Goal: Information Seeking & Learning: Check status

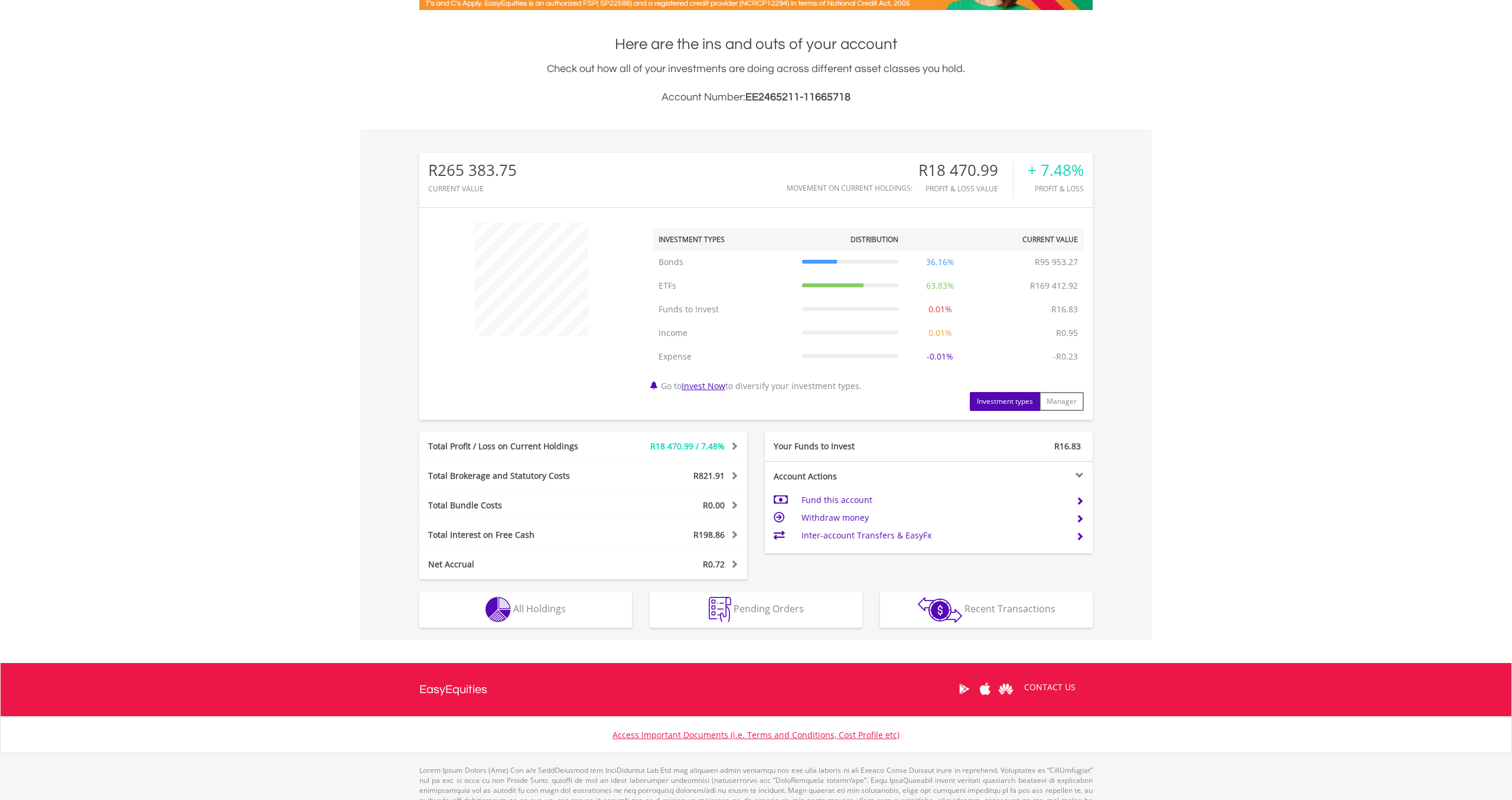
scroll to position [269, 0]
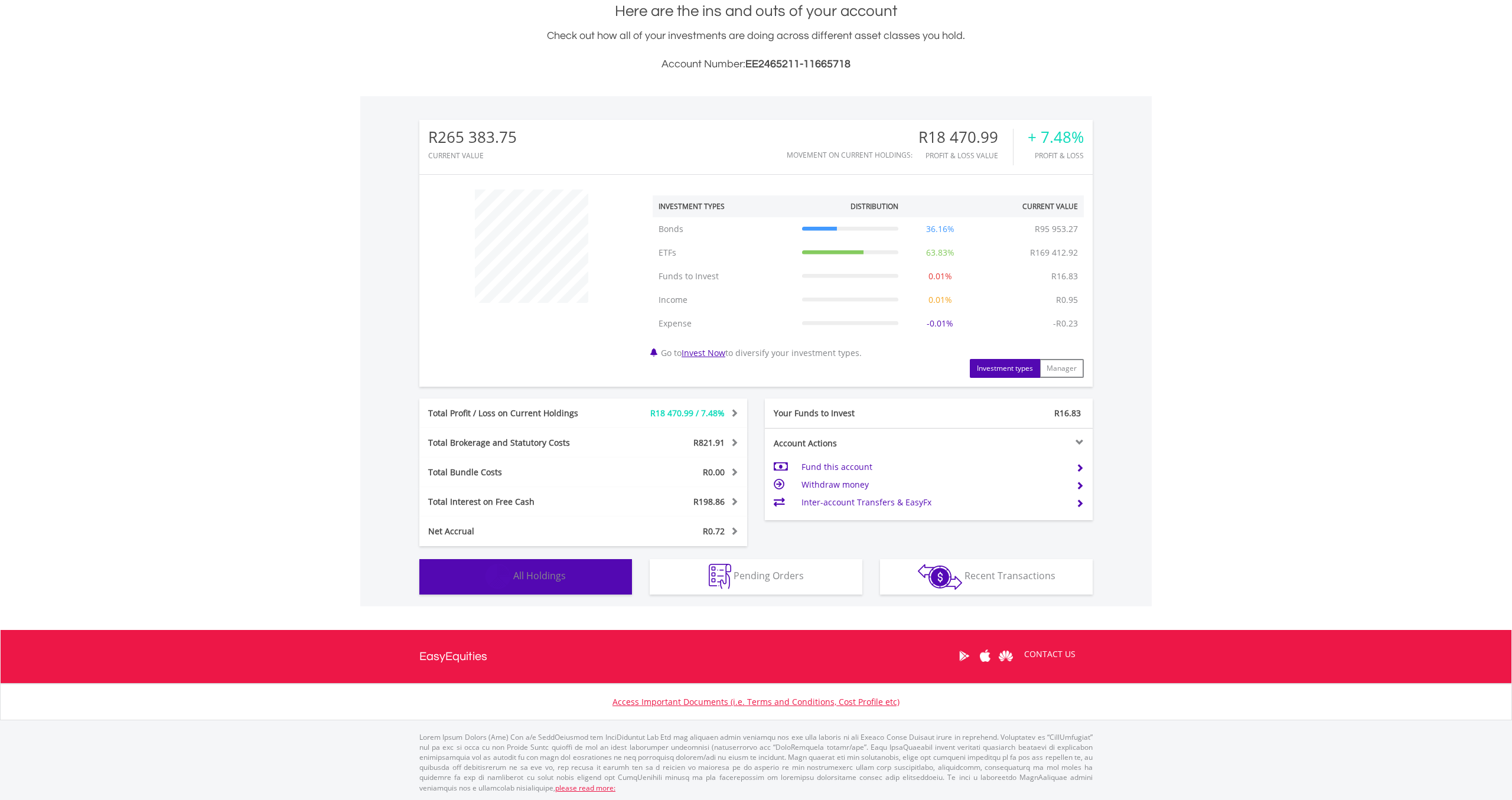
click at [576, 572] on button "Holdings All Holdings" at bounding box center [526, 576] width 213 height 36
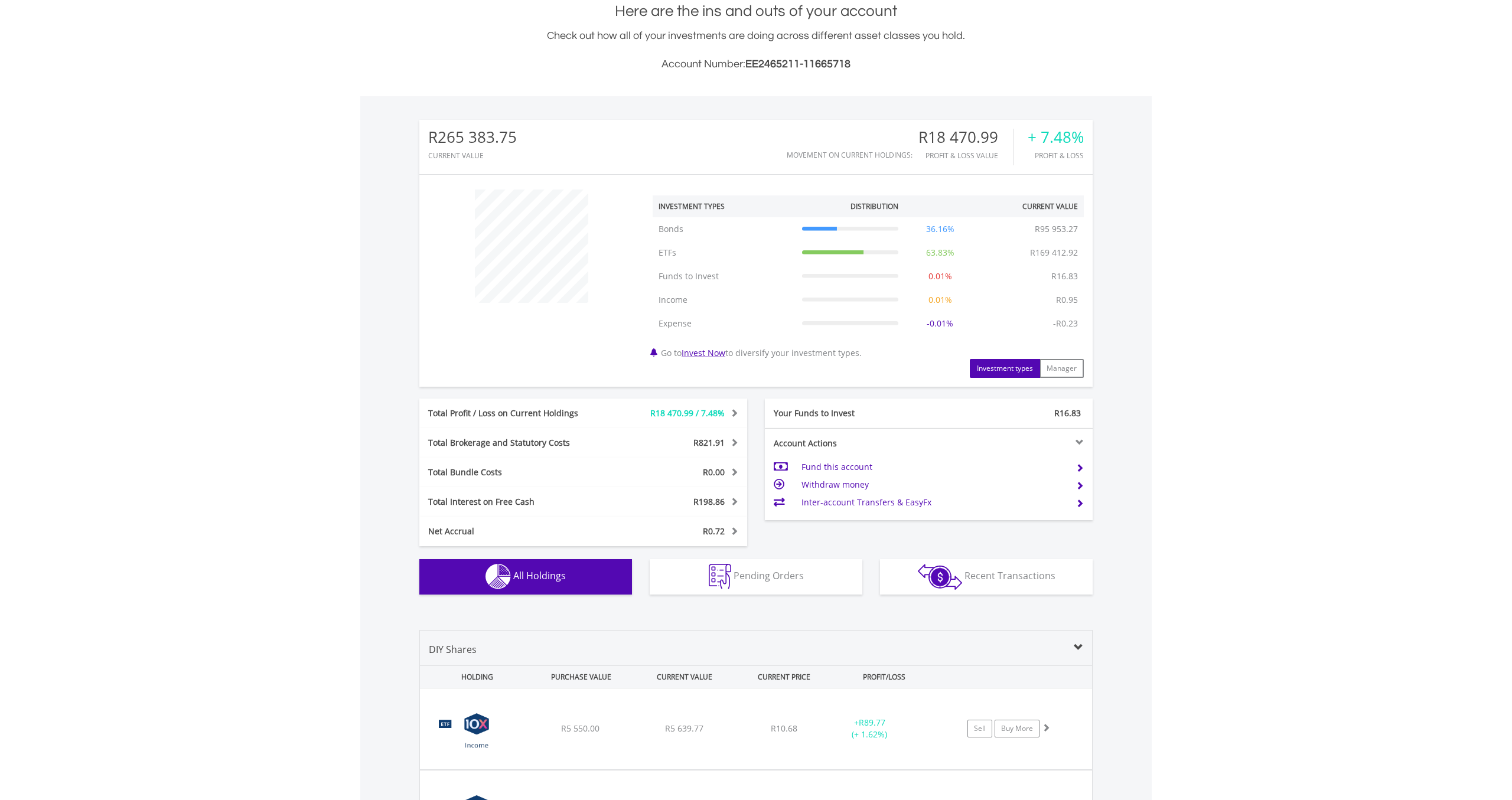
scroll to position [898, 0]
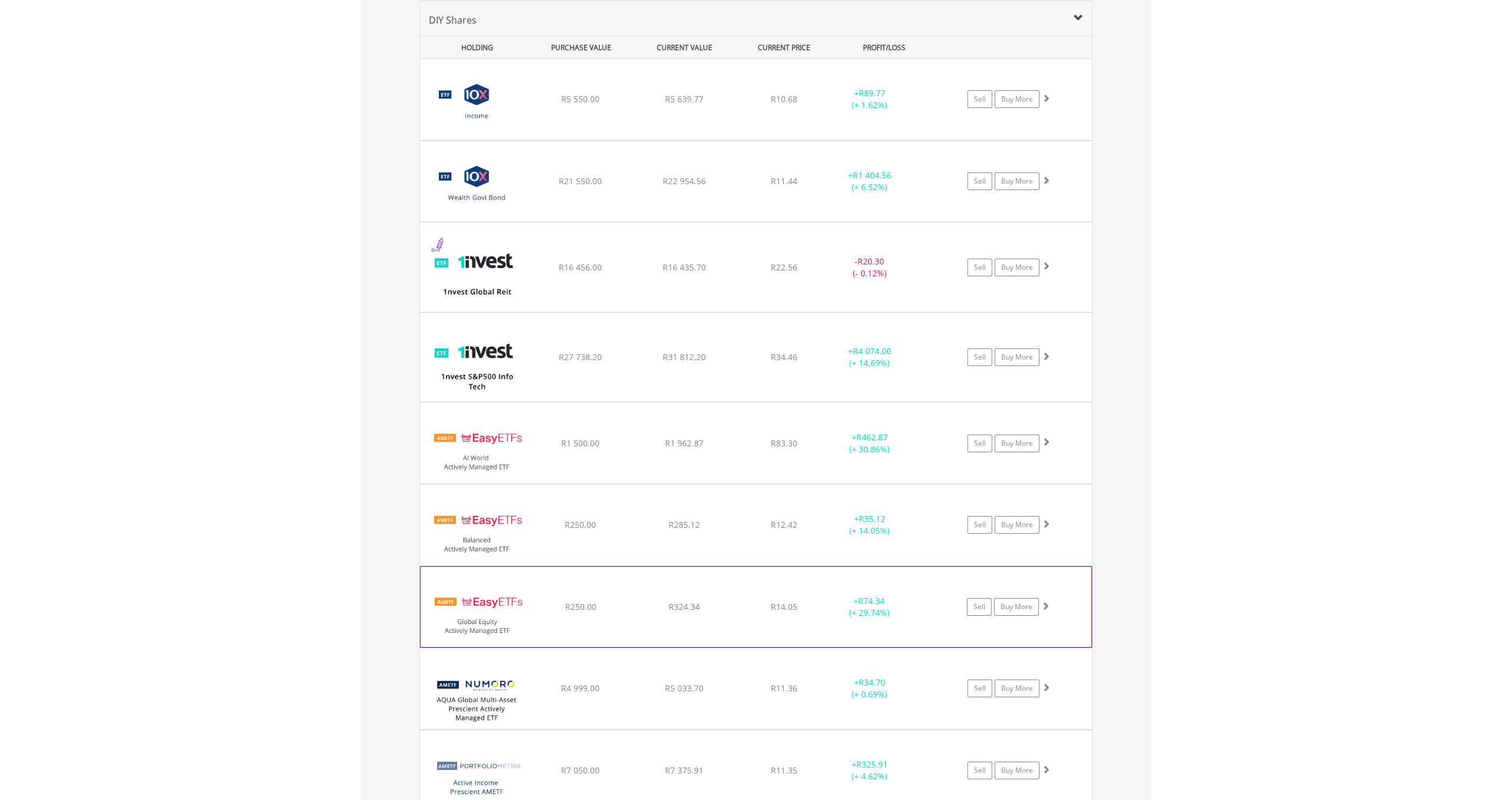
click at [665, 634] on div "﻿ EasyETFs Global Equity Actively Managed ETF R250.00 R324.34 R14.05 + R74.34 (…" at bounding box center [755, 606] width 671 height 80
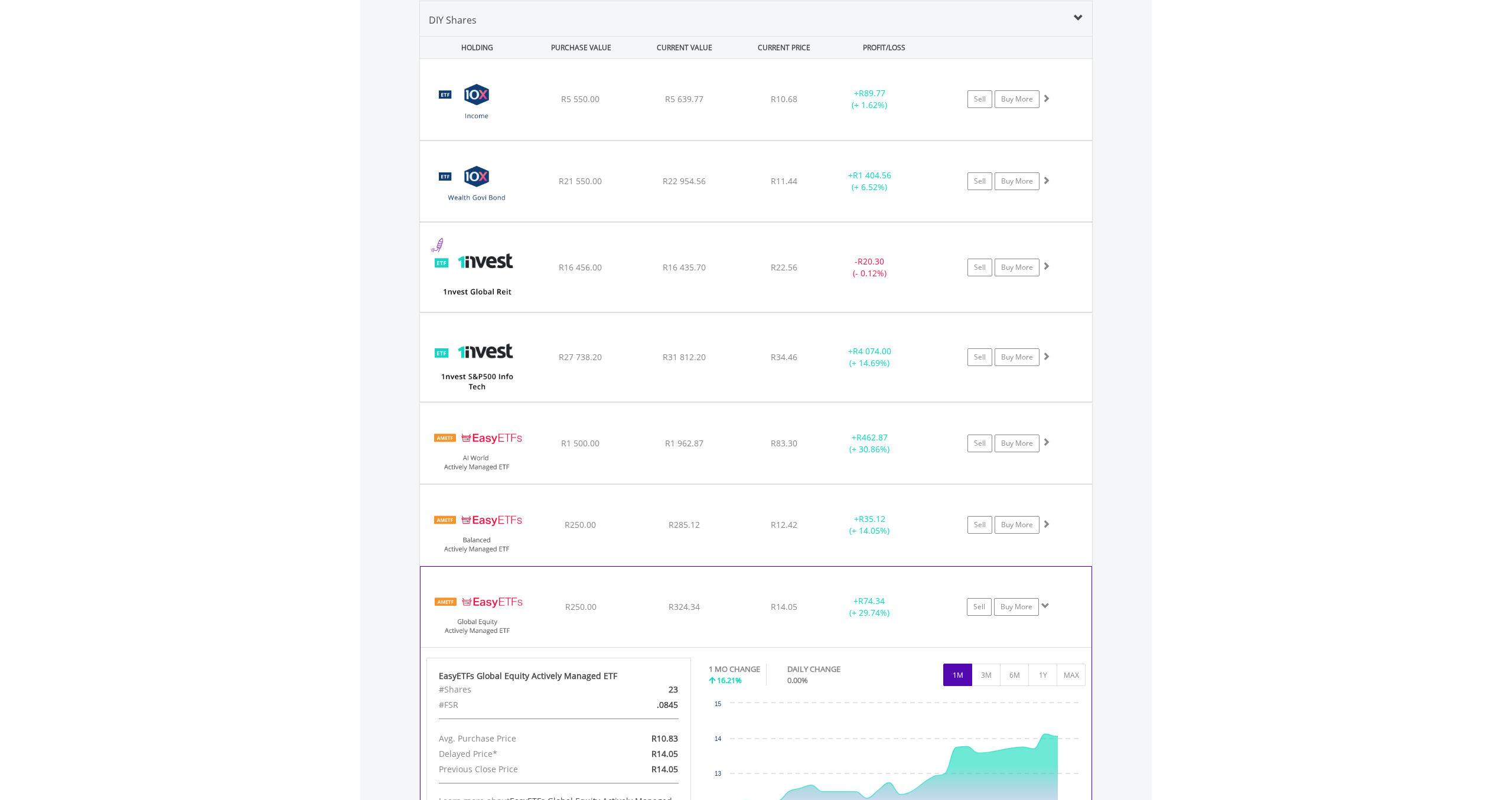
scroll to position [1134, 0]
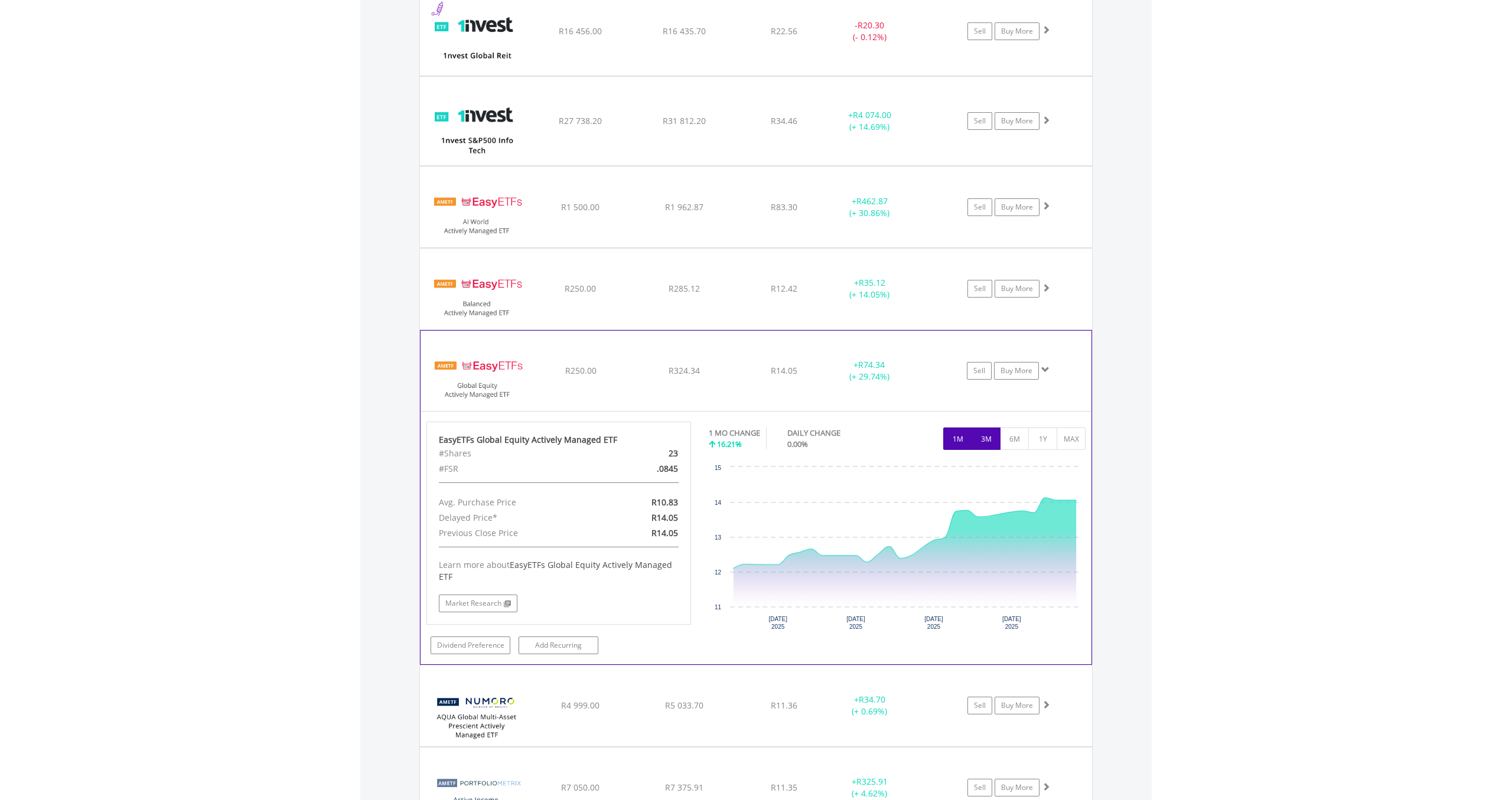
click at [982, 444] on button "3M" at bounding box center [986, 438] width 29 height 22
click at [901, 379] on div "+ R74.34 (+ 29.74%)" at bounding box center [870, 371] width 89 height 24
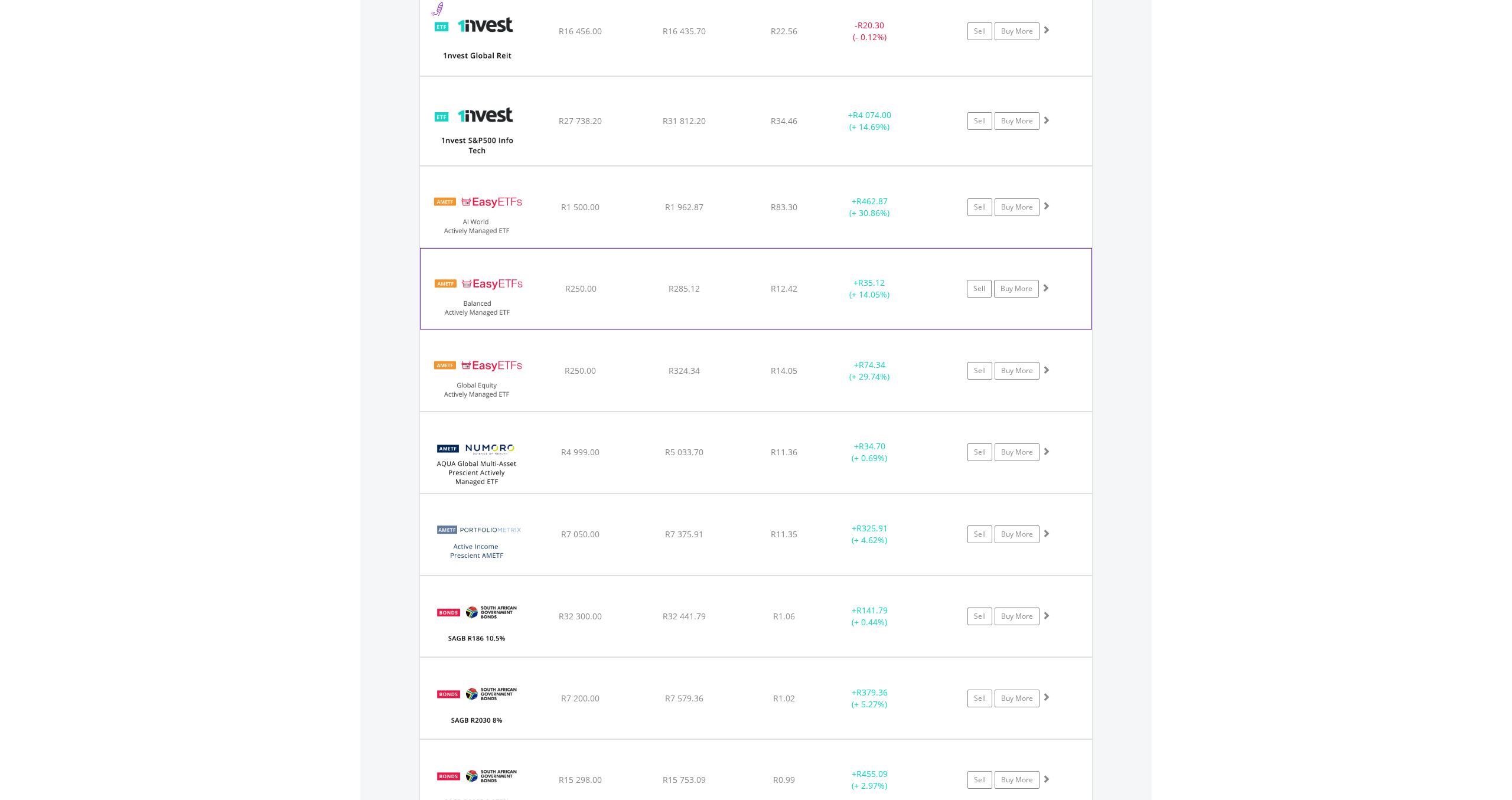
click at [893, 283] on div "+ R35.12 (+ 14.05%)" at bounding box center [870, 289] width 89 height 24
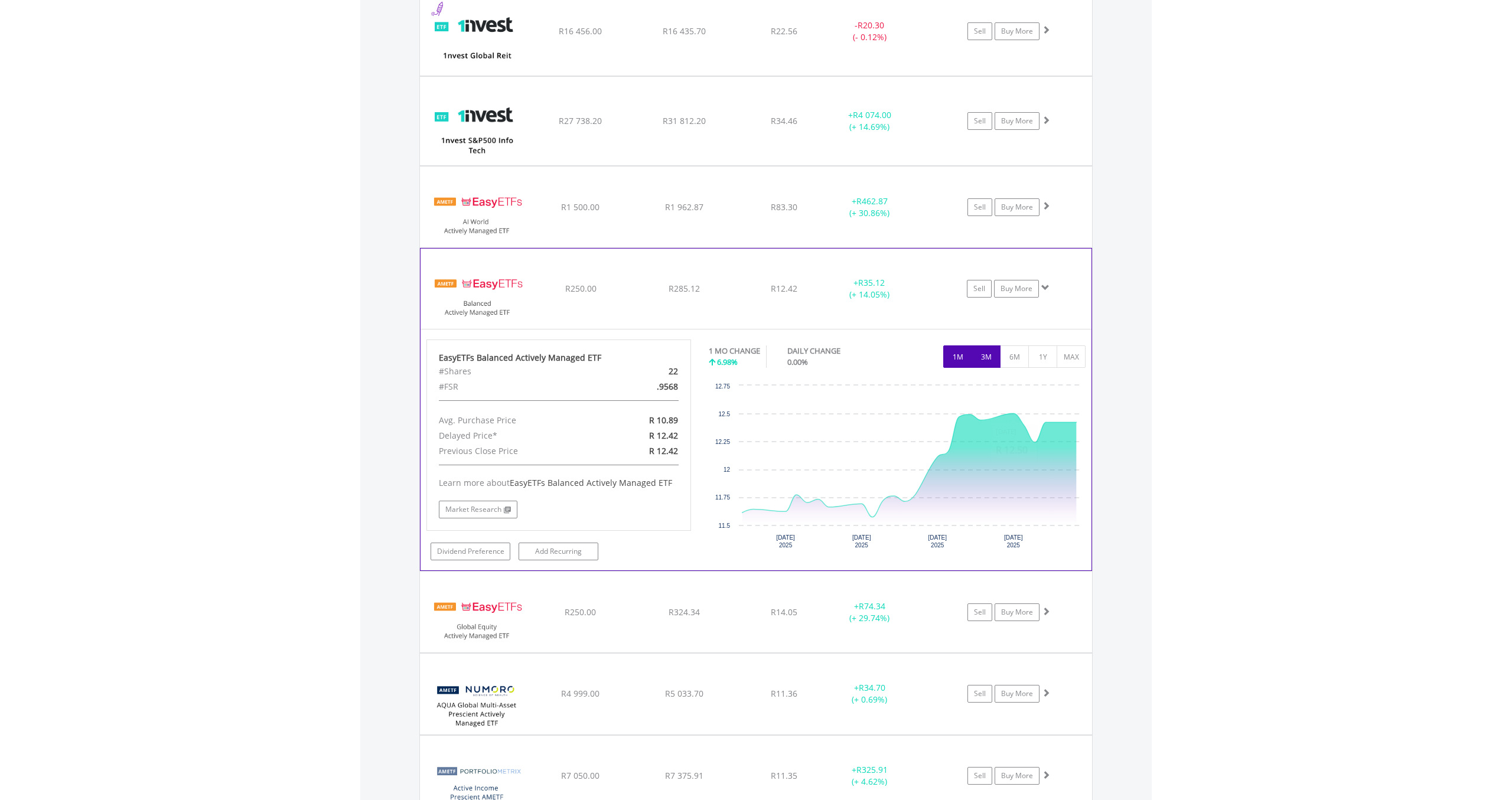
click at [986, 353] on button "3M" at bounding box center [986, 356] width 29 height 22
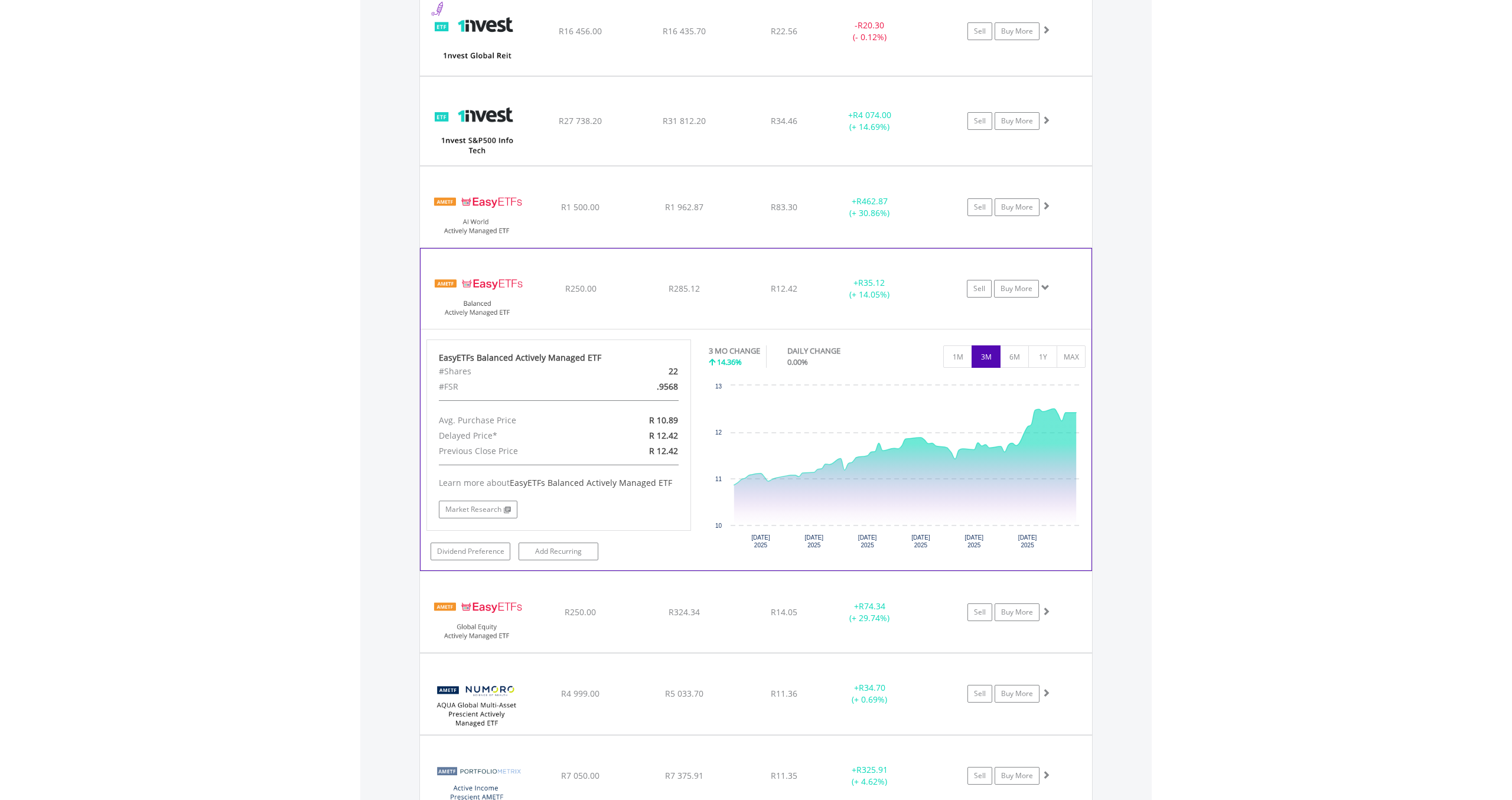
click at [847, 296] on div "+ R35.12 (+ 14.05%)" at bounding box center [870, 289] width 89 height 24
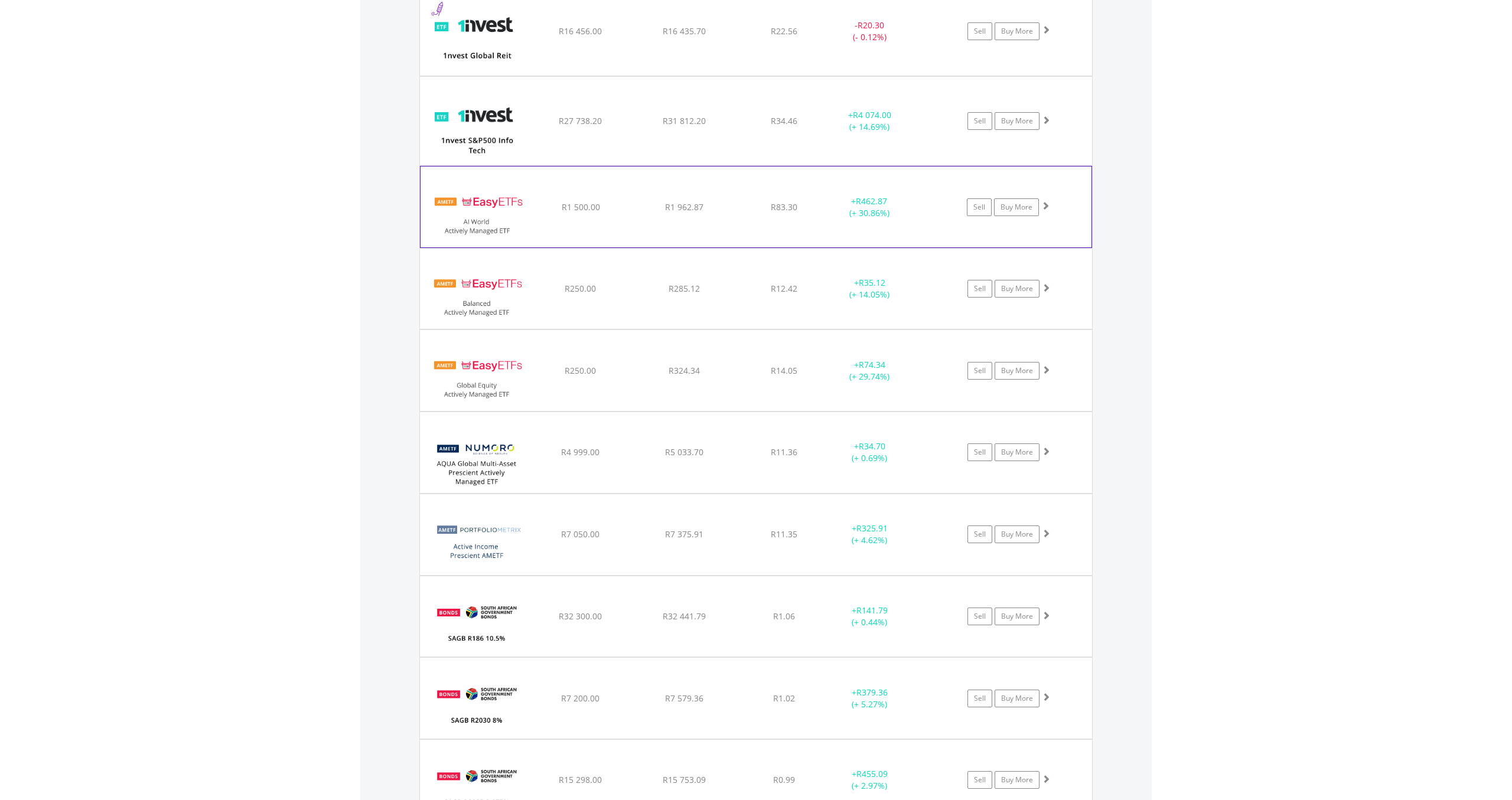
click at [840, 213] on div "+ R462.87 (+ 30.86%)" at bounding box center [870, 207] width 89 height 24
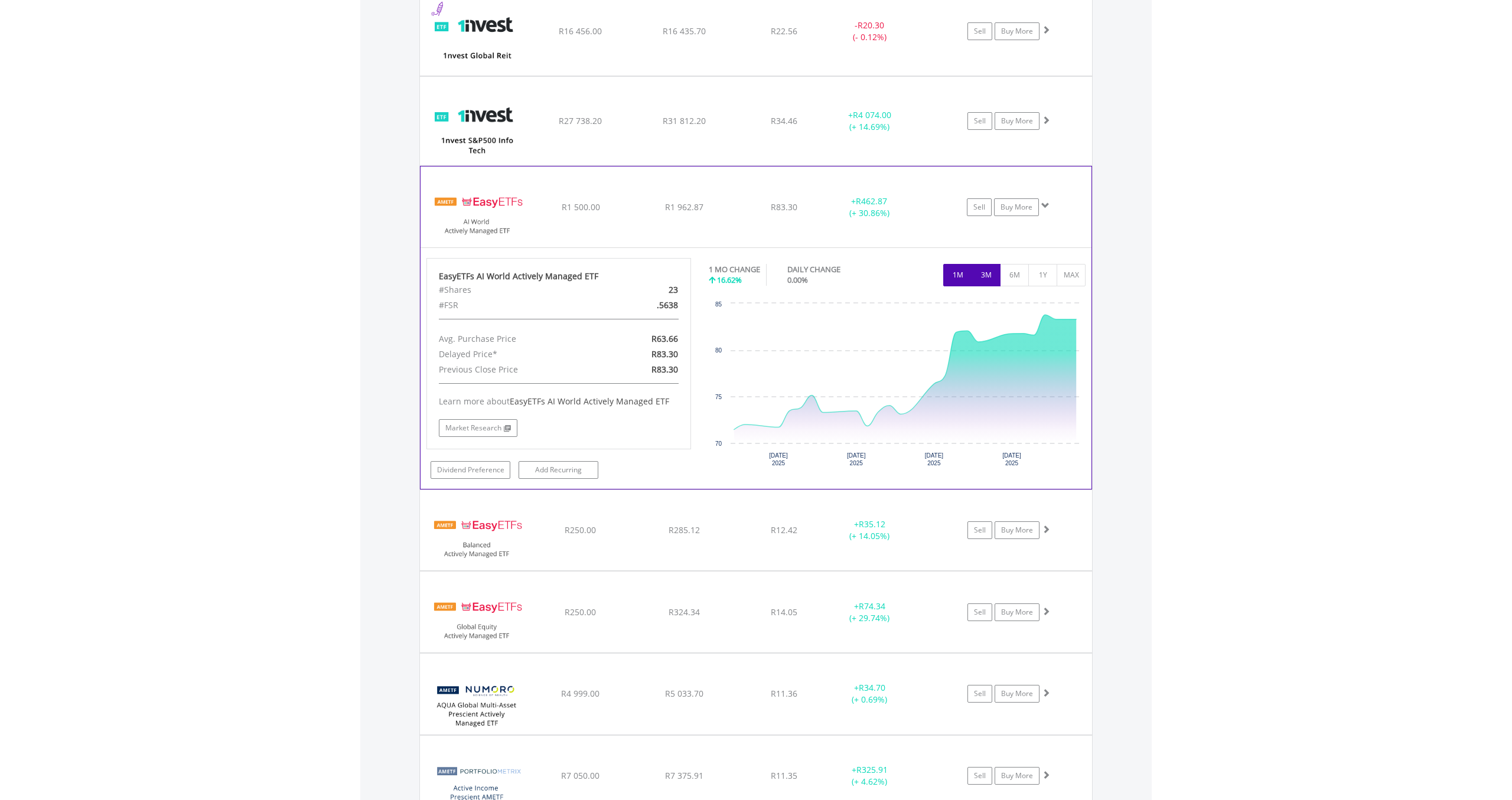
click at [982, 268] on button "3M" at bounding box center [986, 275] width 29 height 22
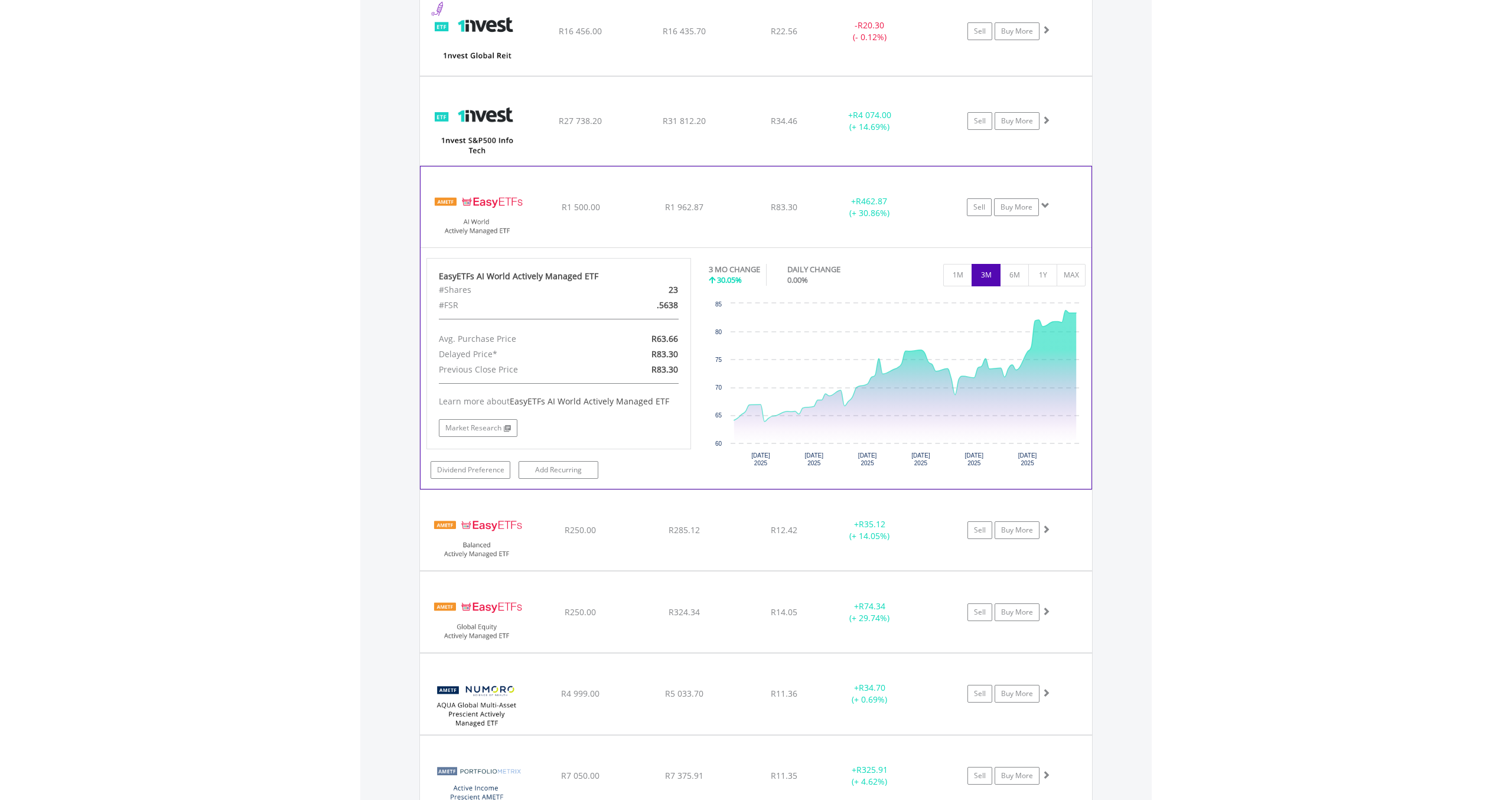
click at [889, 241] on div "﻿ EasyETFs AI World Actively Managed ETF R1 500.00 R1 962.87 R83.30 + R462.87 (…" at bounding box center [755, 206] width 671 height 80
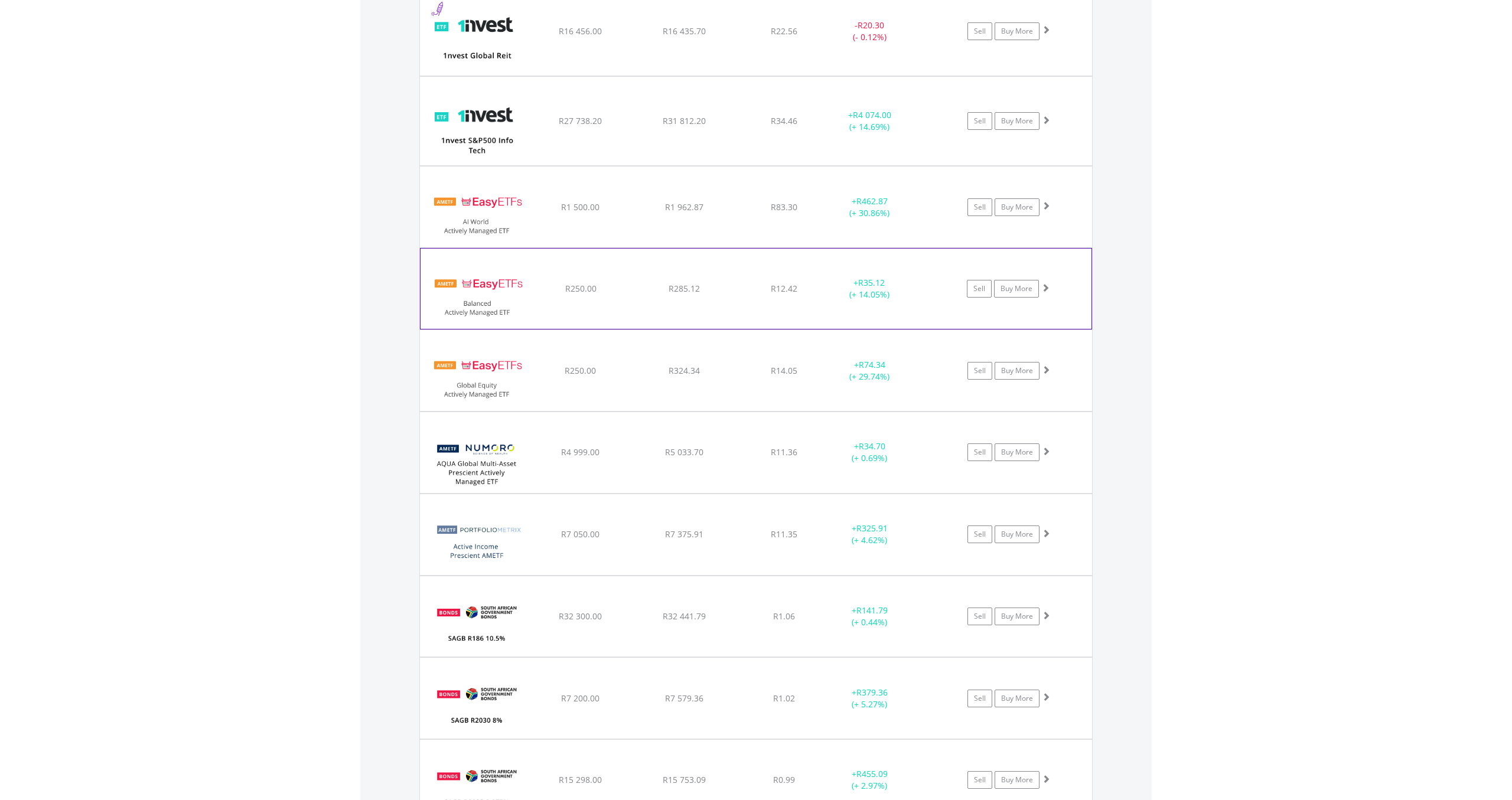
click at [889, 281] on div "+ R35.12 (+ 14.05%)" at bounding box center [870, 289] width 89 height 24
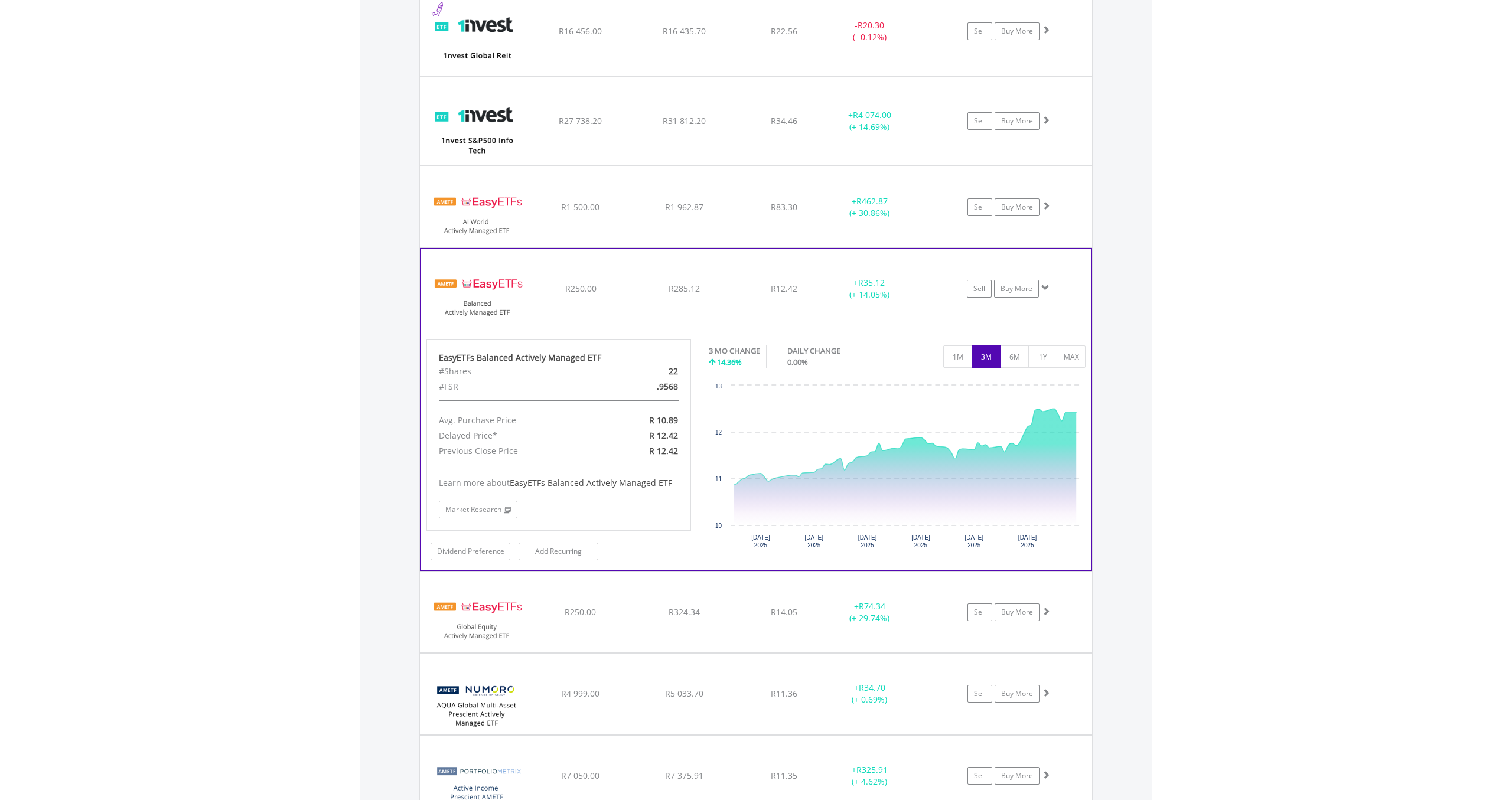
click at [918, 327] on div "﻿ EasyETFs Balanced Actively Managed ETF R250.00 R285.12 R12.42 + R35.12 (+ 14.…" at bounding box center [755, 288] width 671 height 80
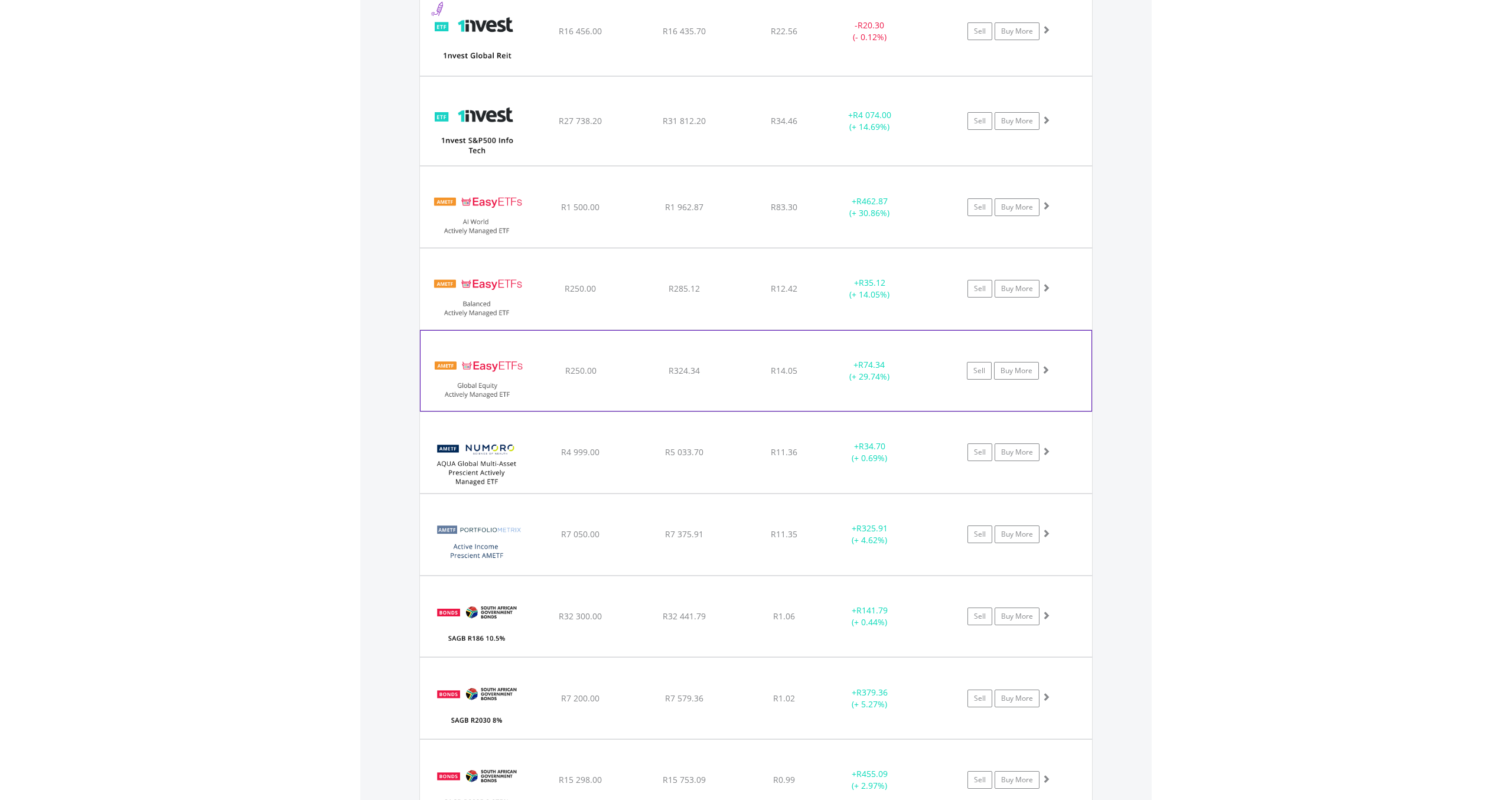
click at [913, 383] on div "﻿ EasyETFs Global Equity Actively Managed ETF R250.00 R324.34 R14.05 + R74.34 (…" at bounding box center [755, 370] width 671 height 80
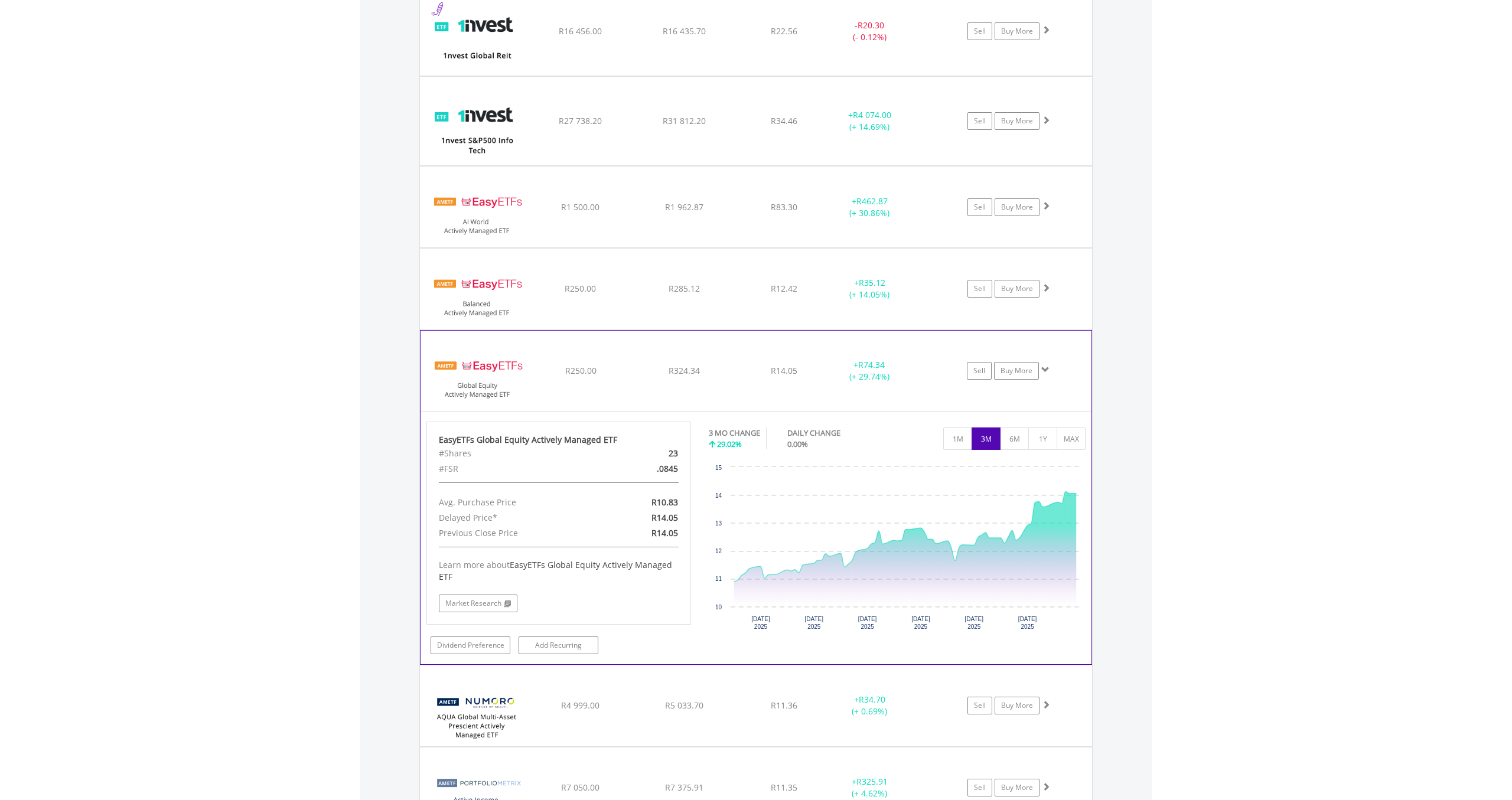
click at [913, 383] on div "﻿ EasyETFs Global Equity Actively Managed ETF R250.00 R324.34 R14.05 + R74.34 (…" at bounding box center [755, 370] width 671 height 80
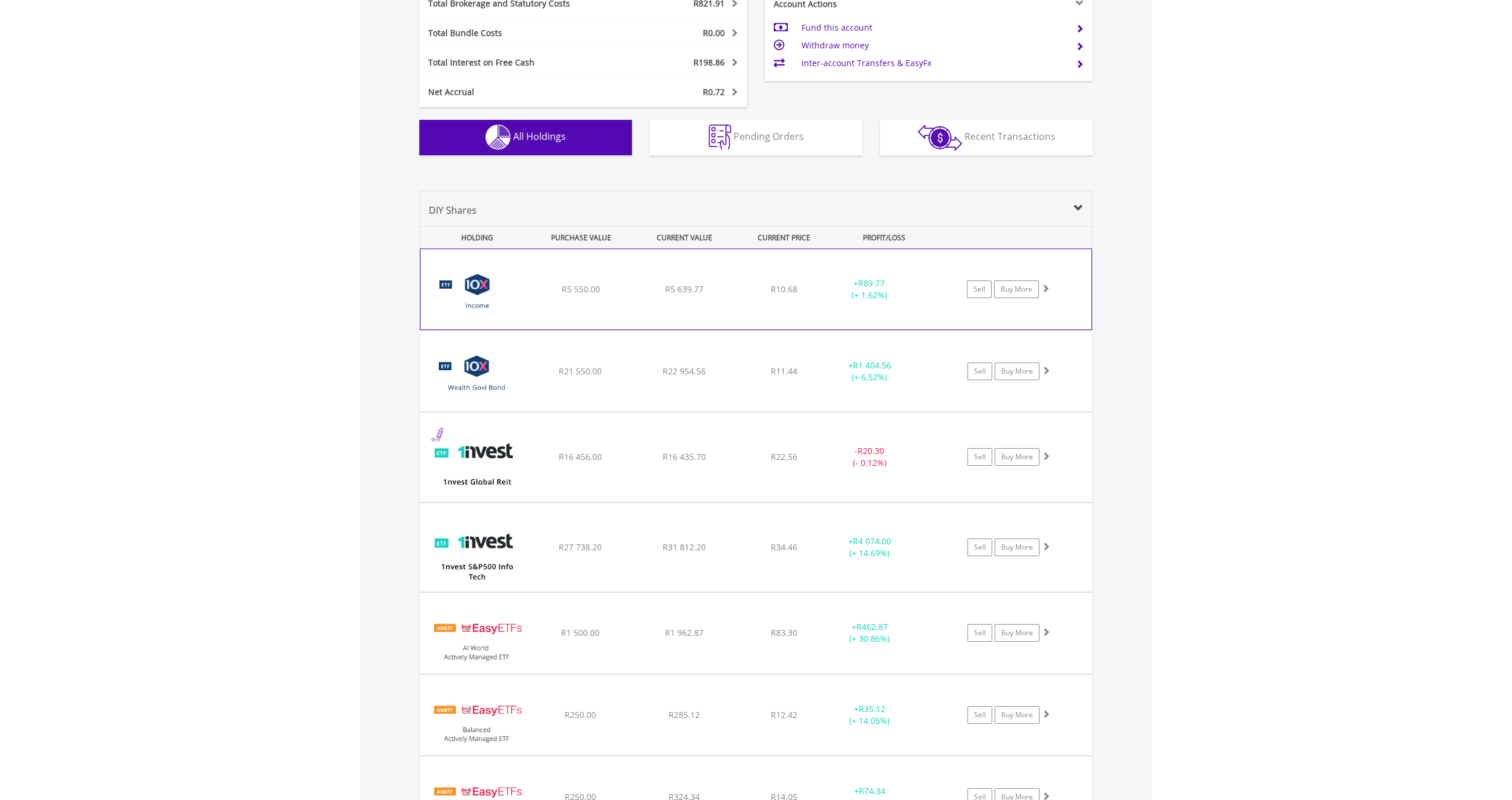
scroll to position [0, 0]
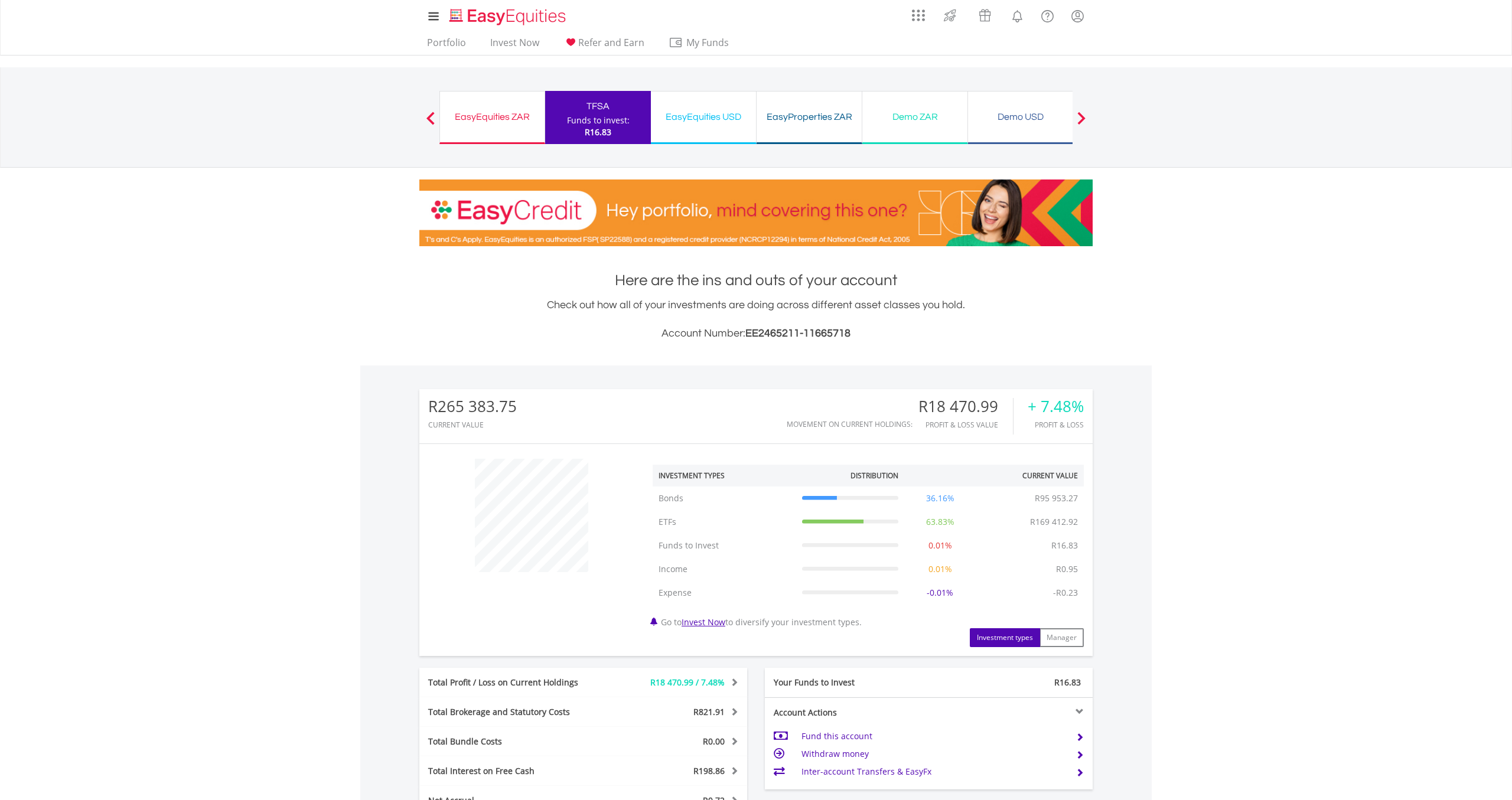
click at [476, 117] on div "EasyEquities ZAR" at bounding box center [492, 117] width 91 height 17
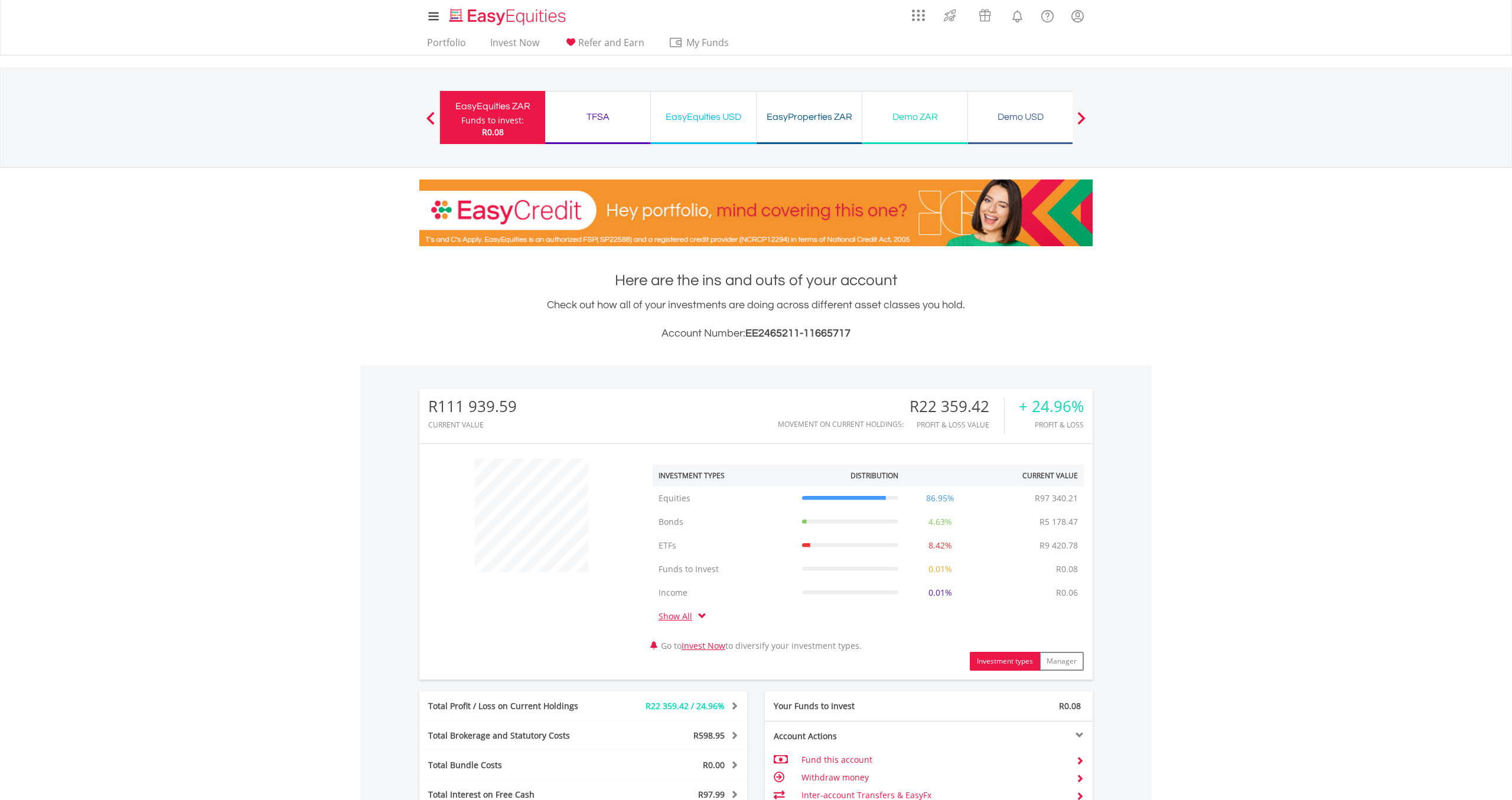
click at [689, 112] on div "EasyEquities USD" at bounding box center [703, 117] width 91 height 17
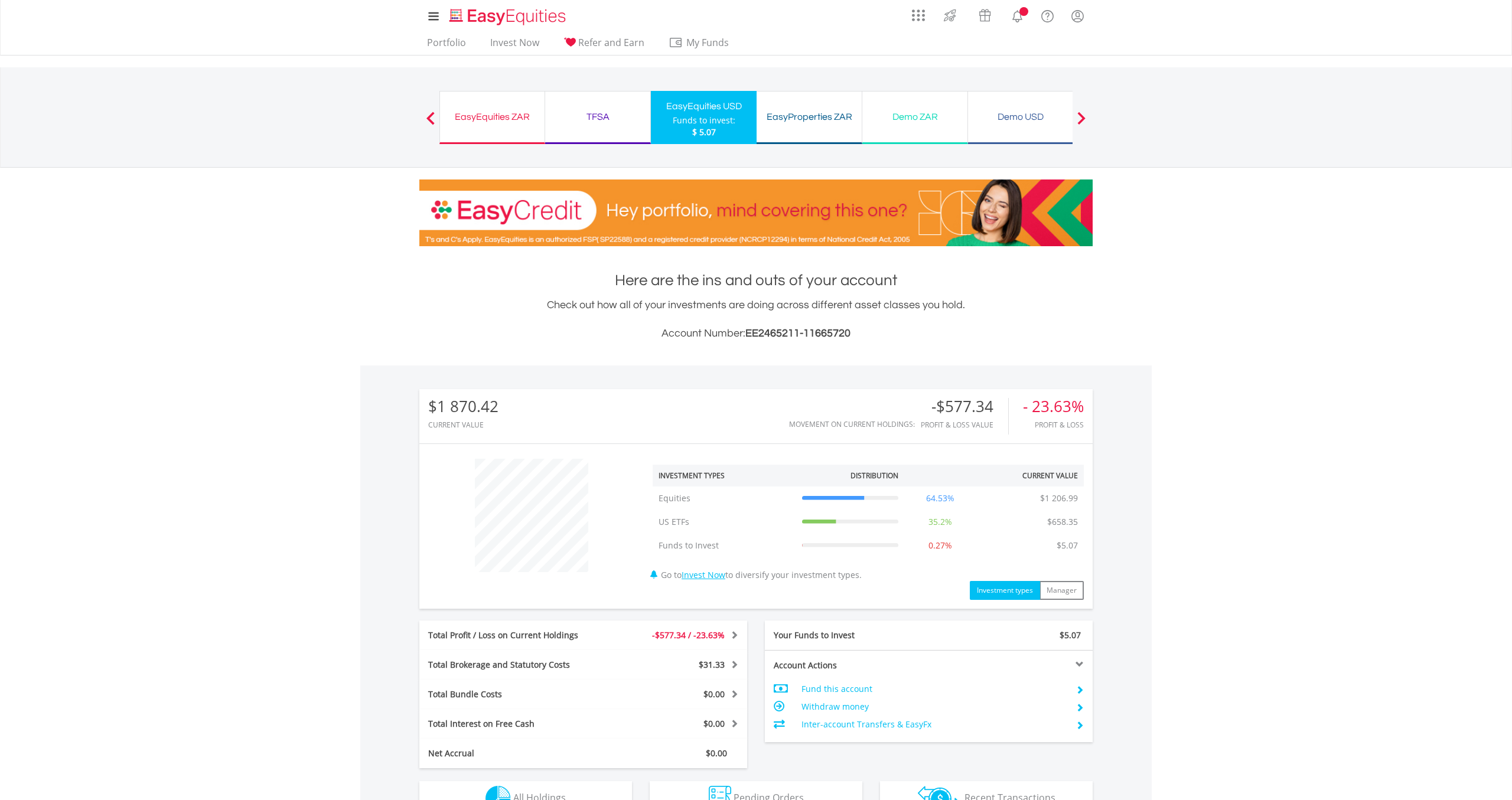
scroll to position [113, 225]
click at [785, 121] on div "EasyProperties ZAR" at bounding box center [808, 117] width 91 height 17
click at [504, 107] on div "EasyEquities ZAR Funds to invest: $ 5.07" at bounding box center [492, 117] width 106 height 53
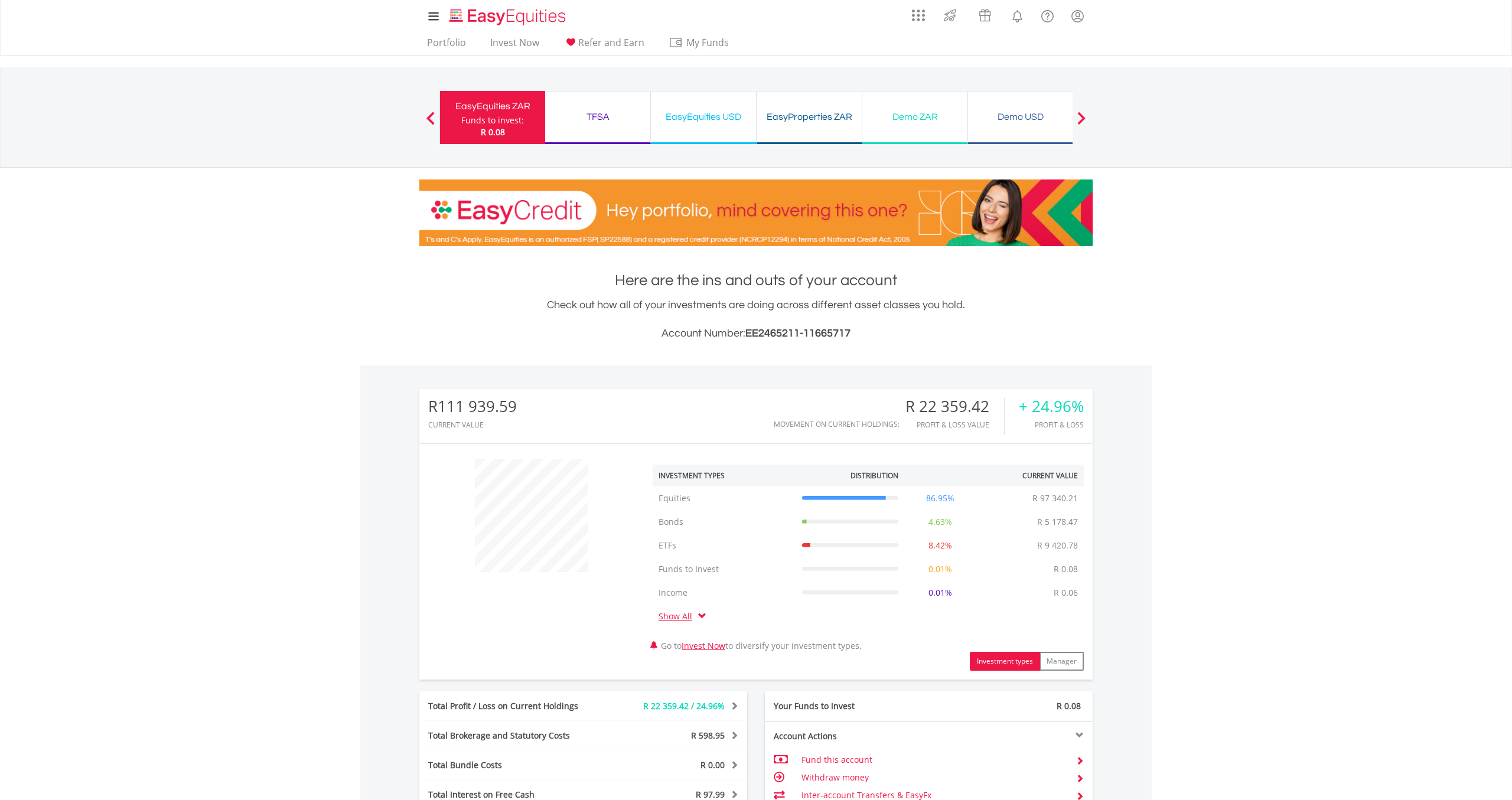
scroll to position [293, 0]
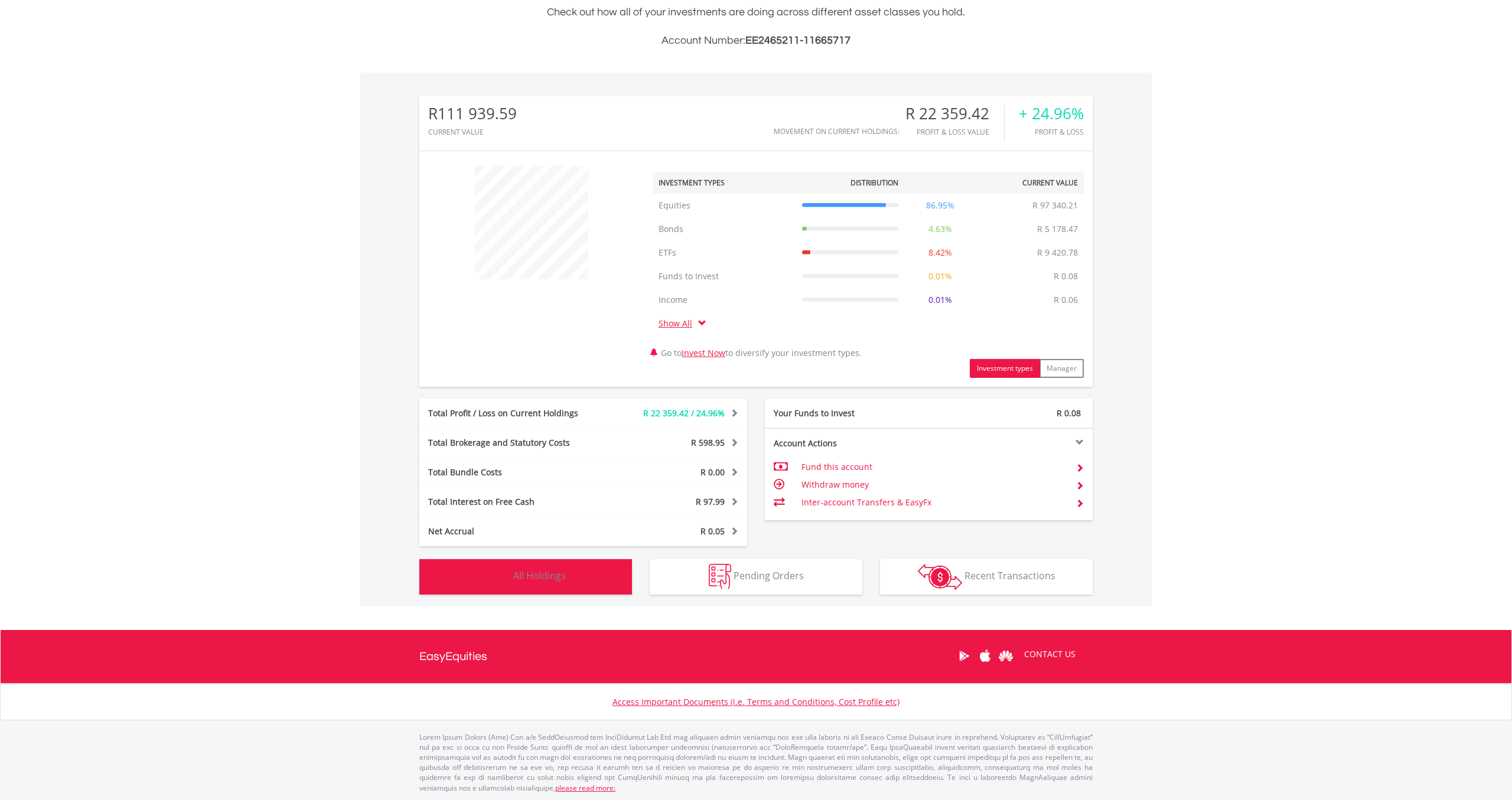
click at [480, 573] on button "Holdings All Holdings" at bounding box center [526, 576] width 213 height 36
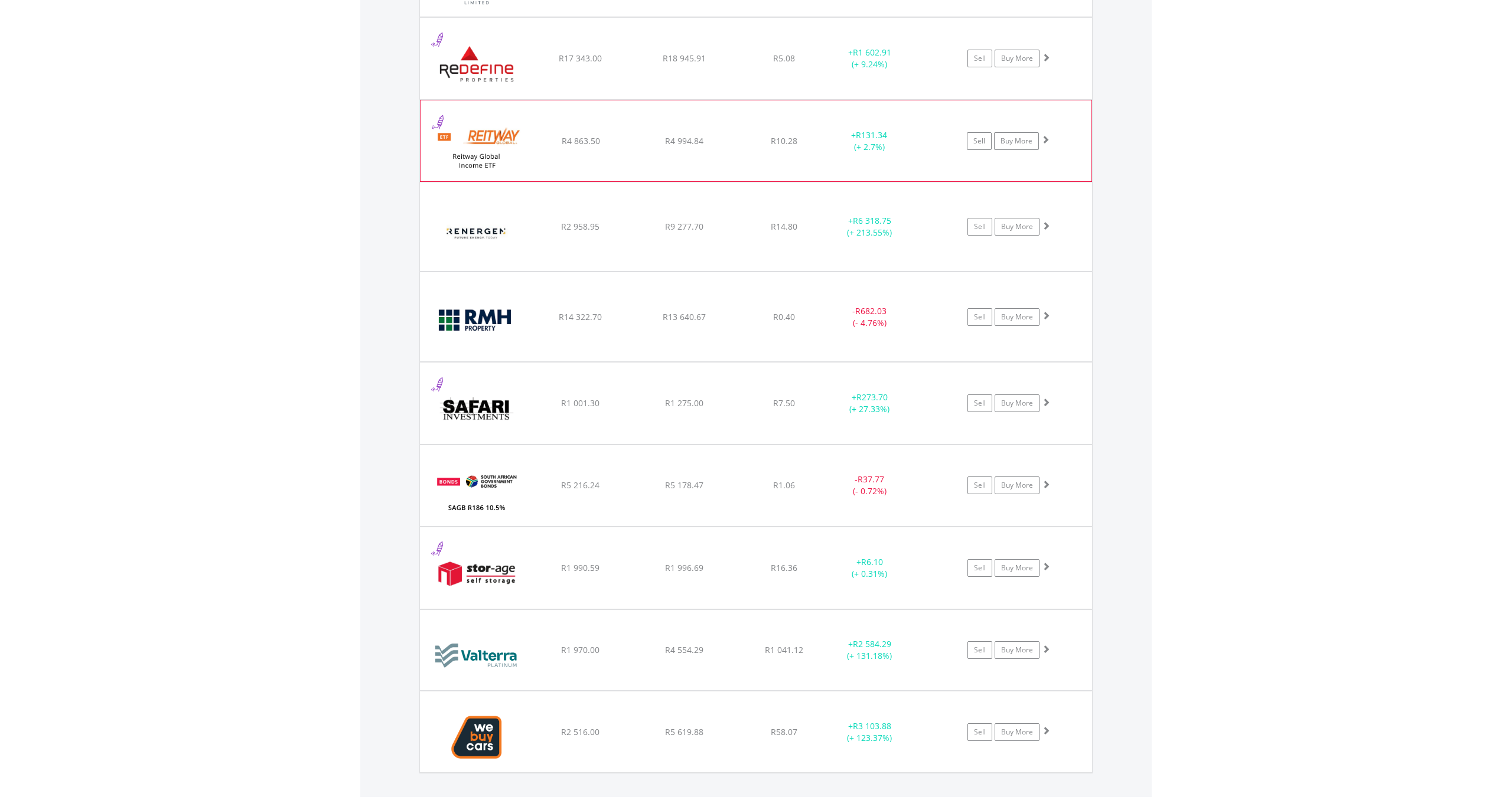
scroll to position [1821, 0]
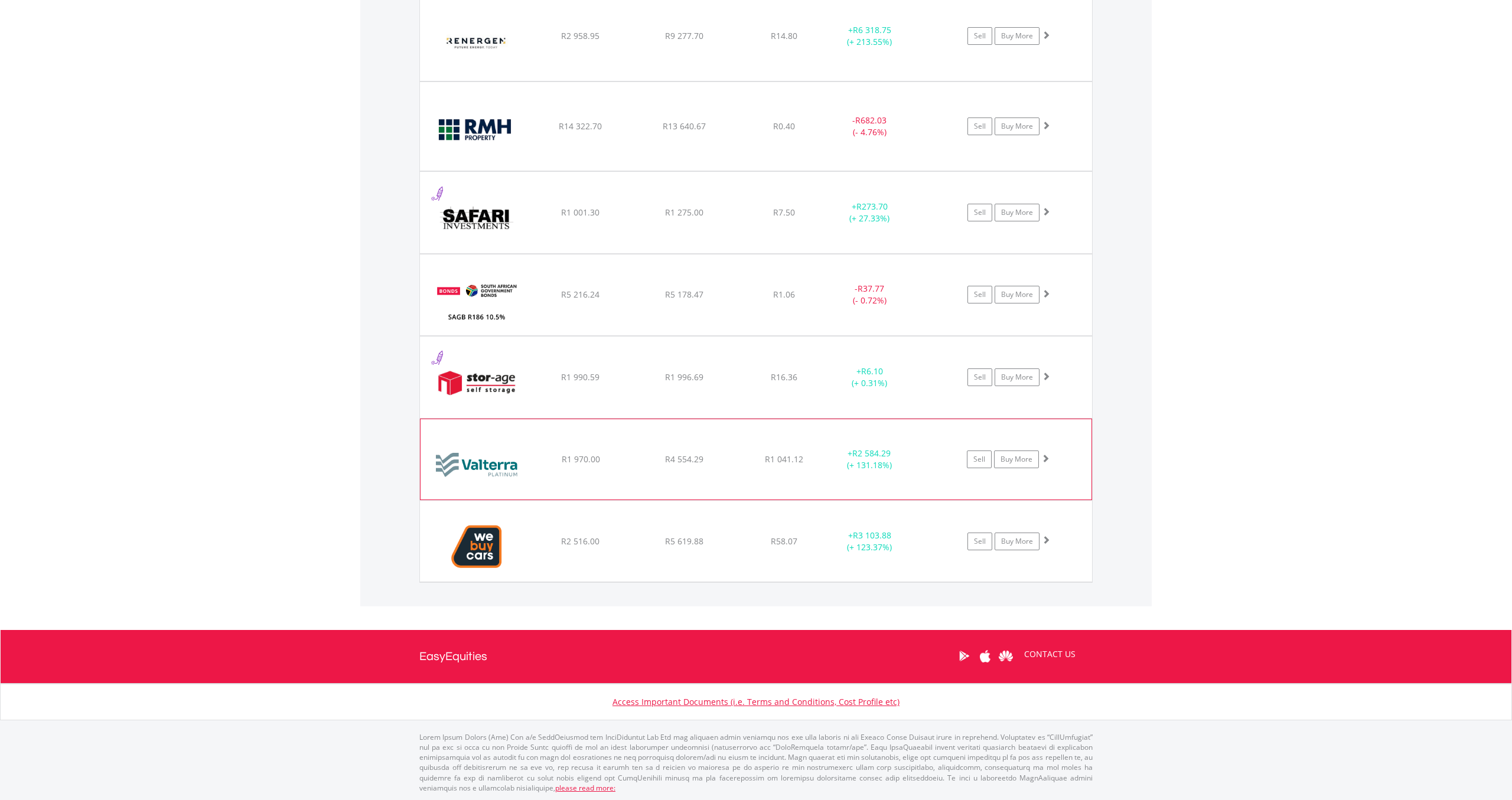
click at [494, 467] on img at bounding box center [477, 465] width 102 height 63
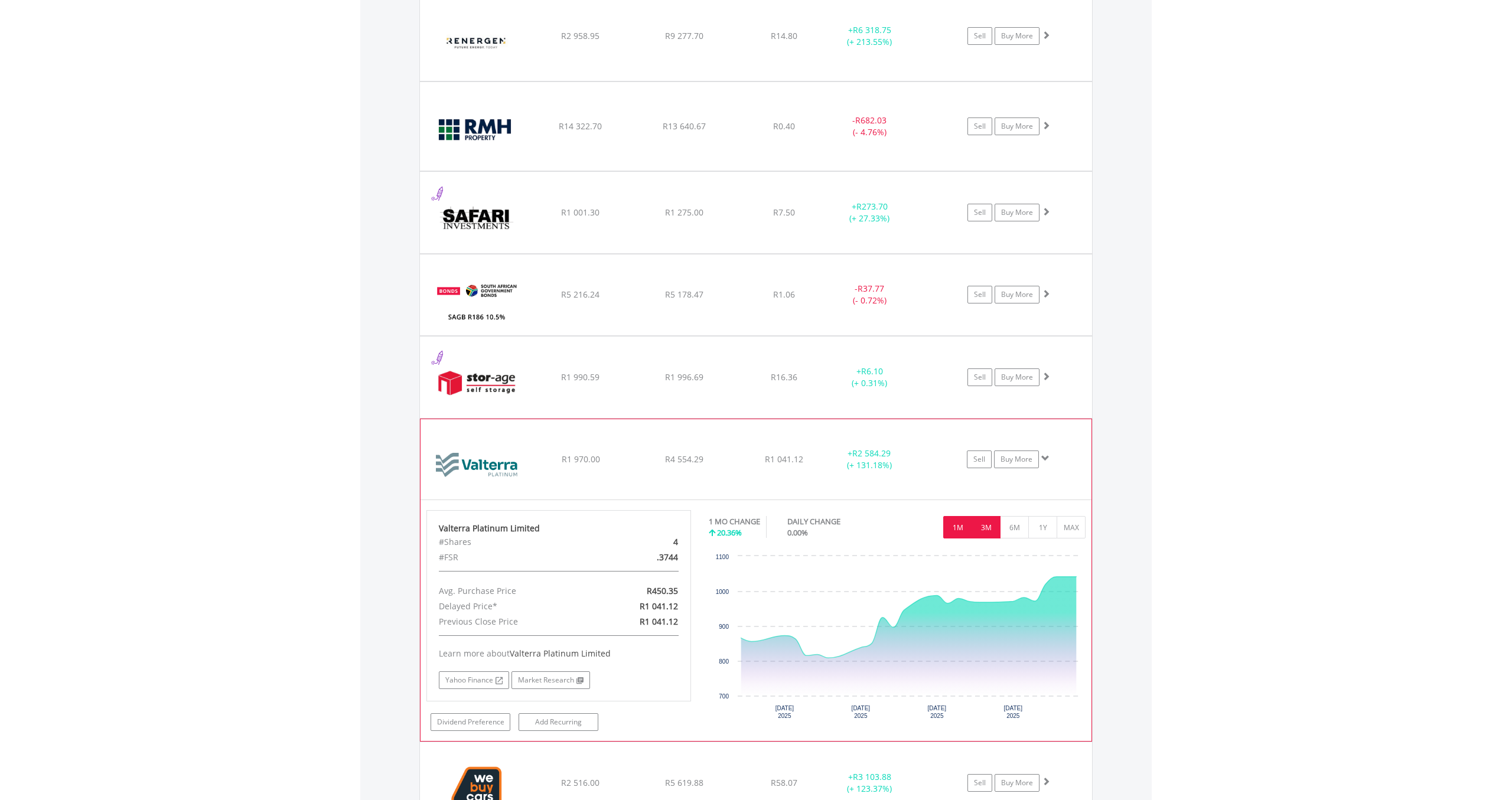
click at [998, 533] on button "3M" at bounding box center [986, 527] width 29 height 22
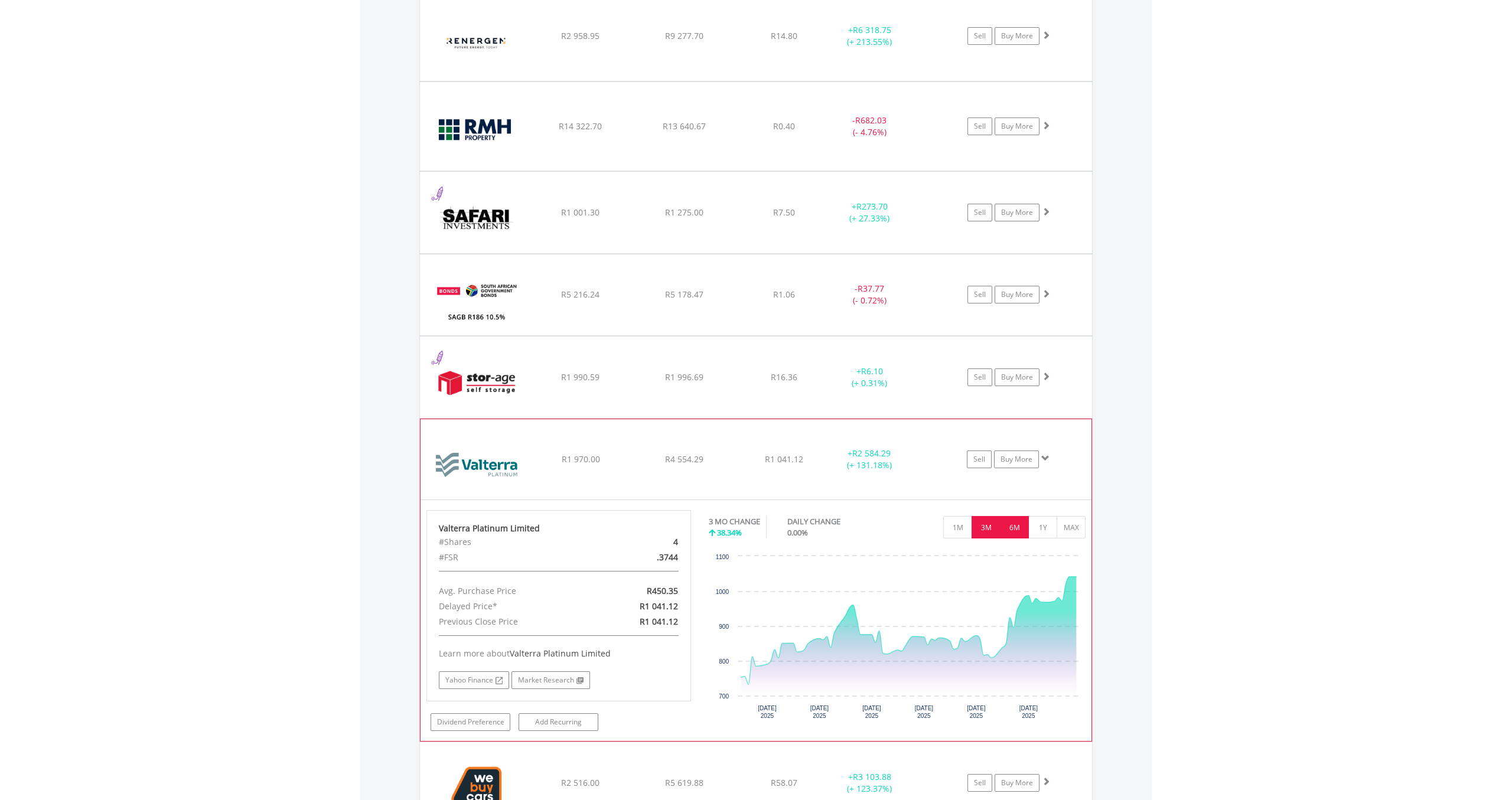
click at [1019, 524] on button "6M" at bounding box center [1014, 527] width 29 height 22
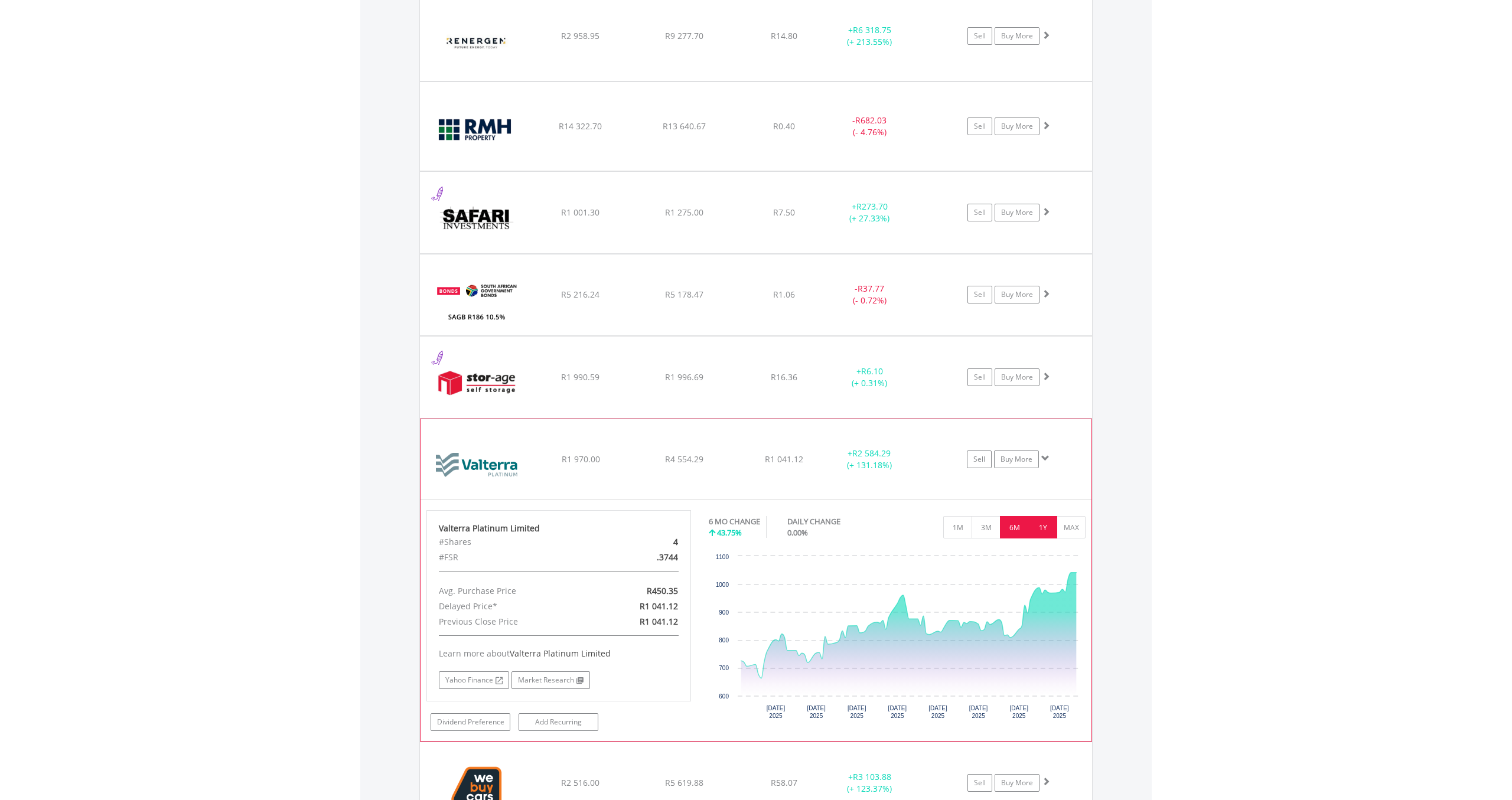
click at [1040, 529] on button "1Y" at bounding box center [1043, 527] width 29 height 22
click at [1011, 525] on button "6M" at bounding box center [1014, 527] width 29 height 22
click at [968, 533] on div "1M 3M 6M 1Y MAX" at bounding box center [1014, 527] width 142 height 22
click at [964, 532] on button "1M" at bounding box center [958, 527] width 29 height 22
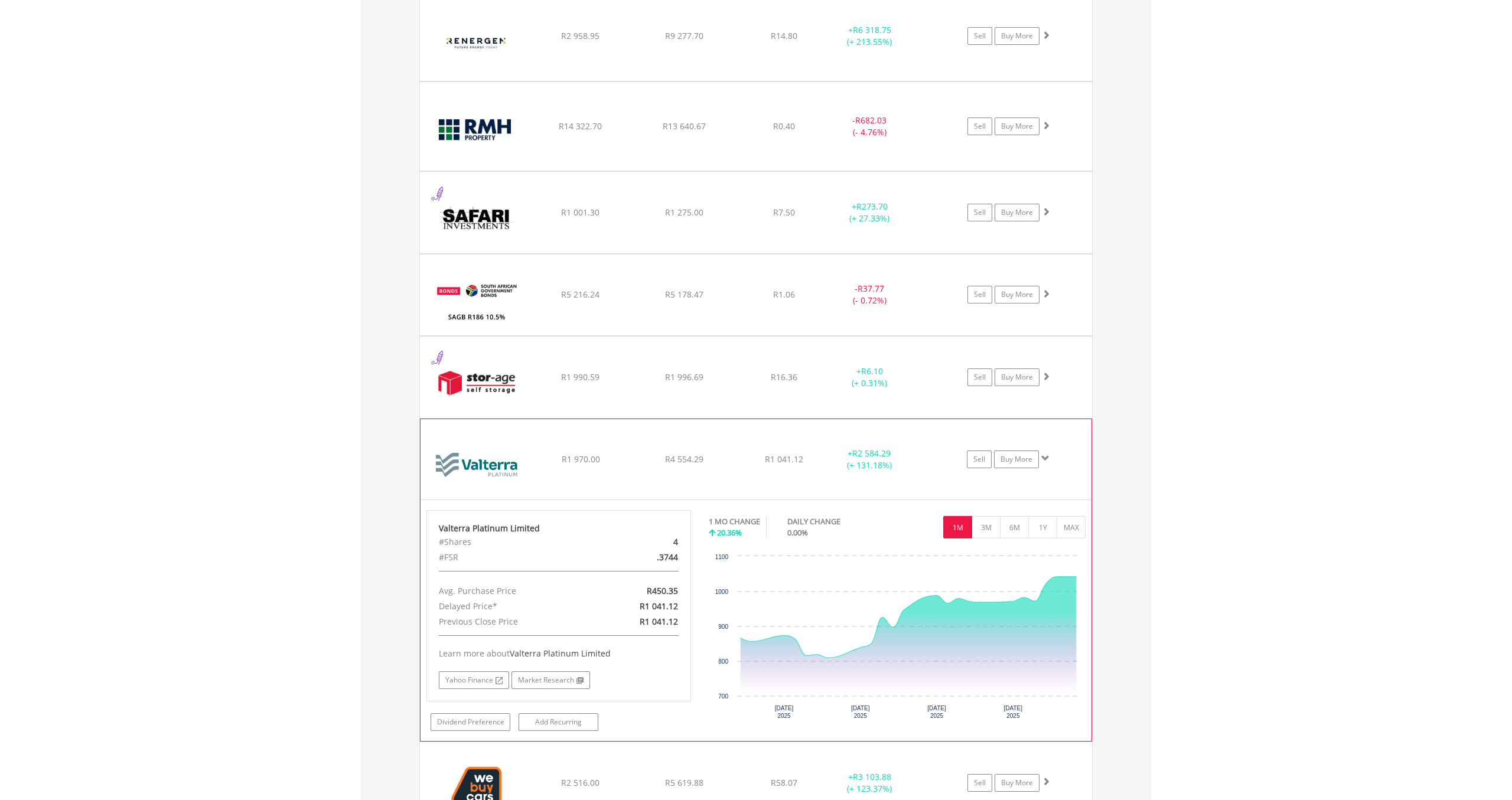
click at [727, 489] on div "﻿ Valterra Platinum Limited R1 970.00 R4 554.29 R1 041.12 + R2 584.29 (+ 131.18…" at bounding box center [755, 459] width 671 height 80
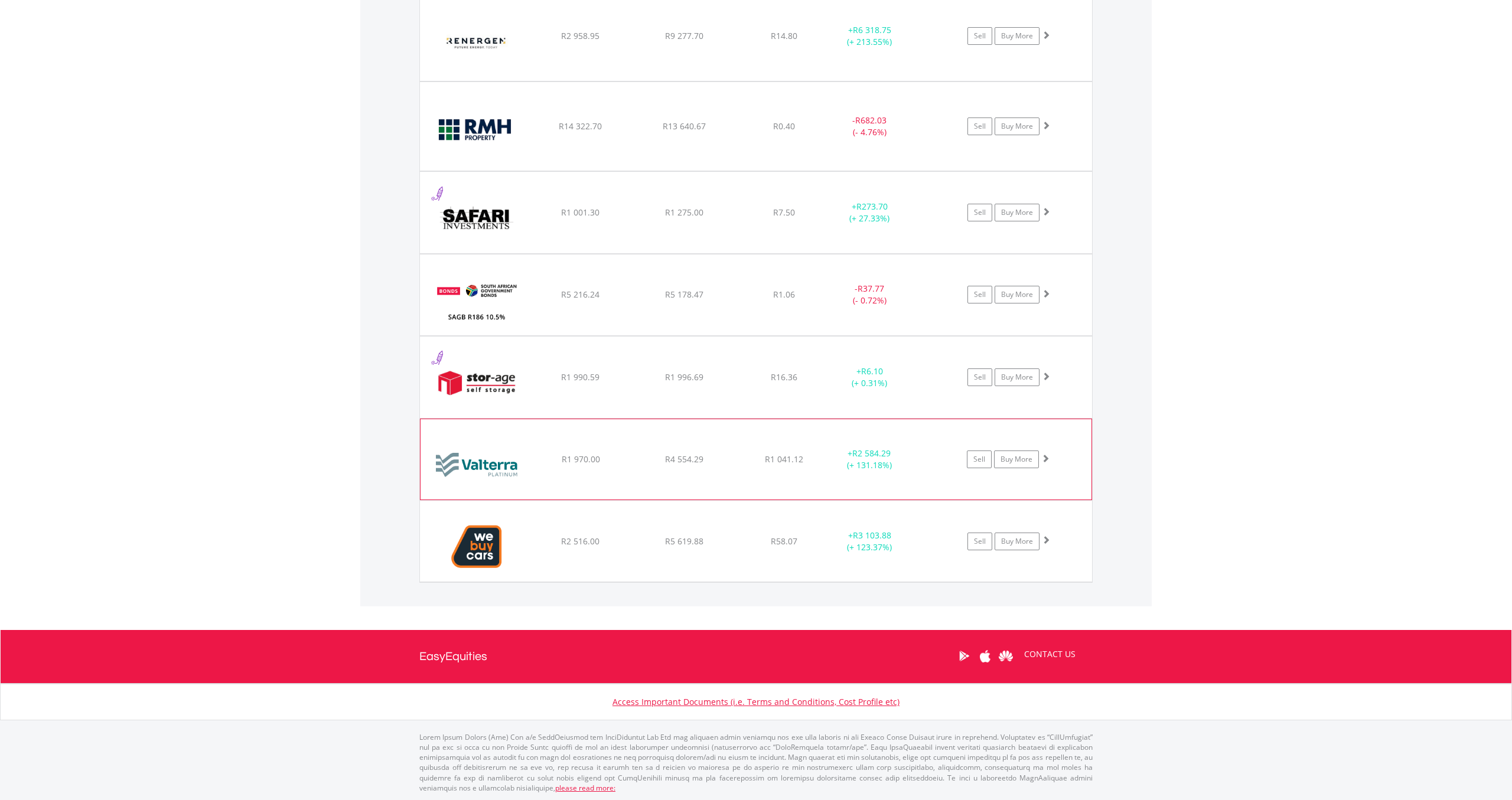
click at [744, 454] on div "R1 041.12" at bounding box center [784, 459] width 94 height 12
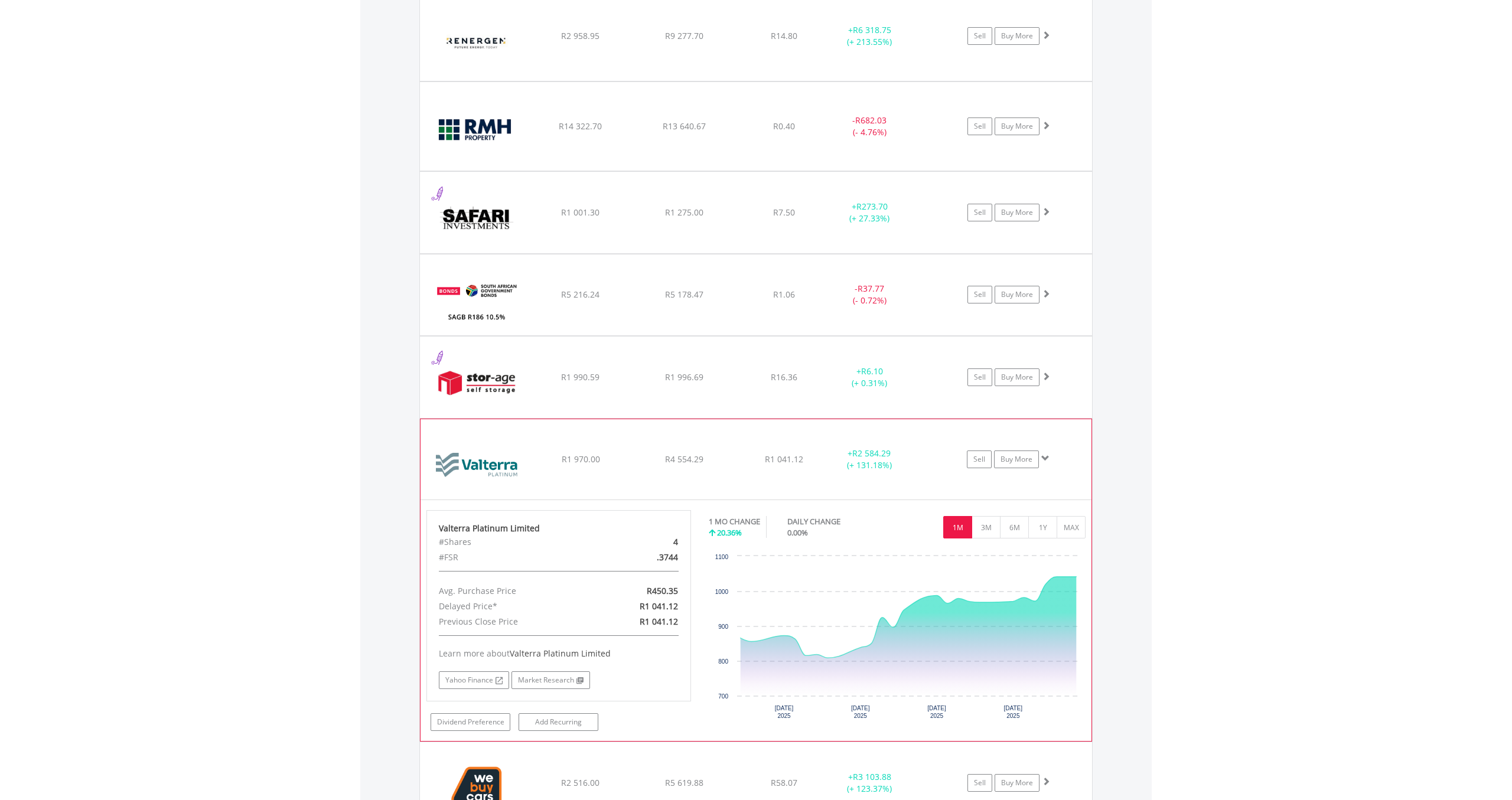
click at [744, 454] on div "R1 041.12" at bounding box center [784, 459] width 94 height 12
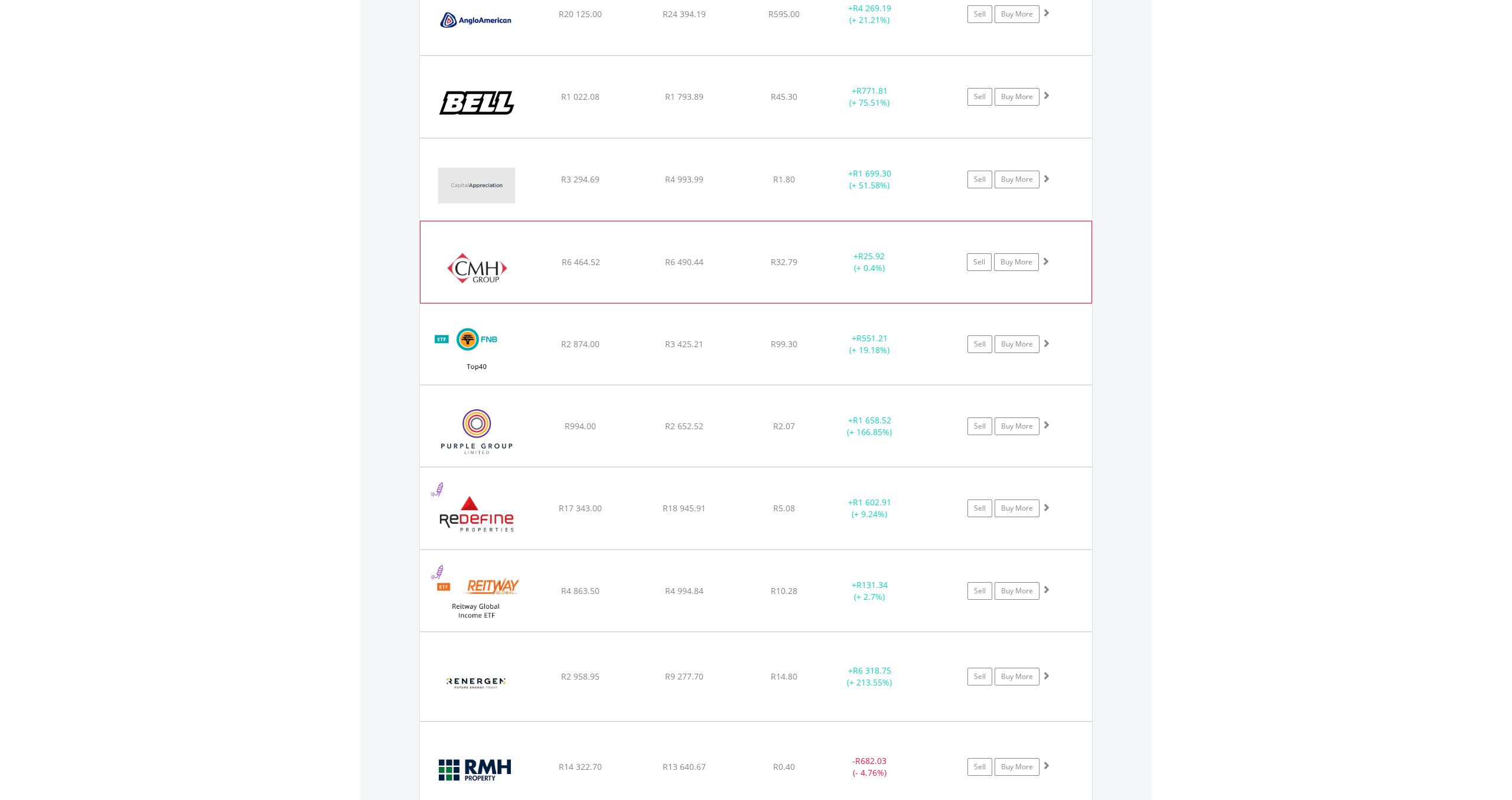
scroll to position [708, 0]
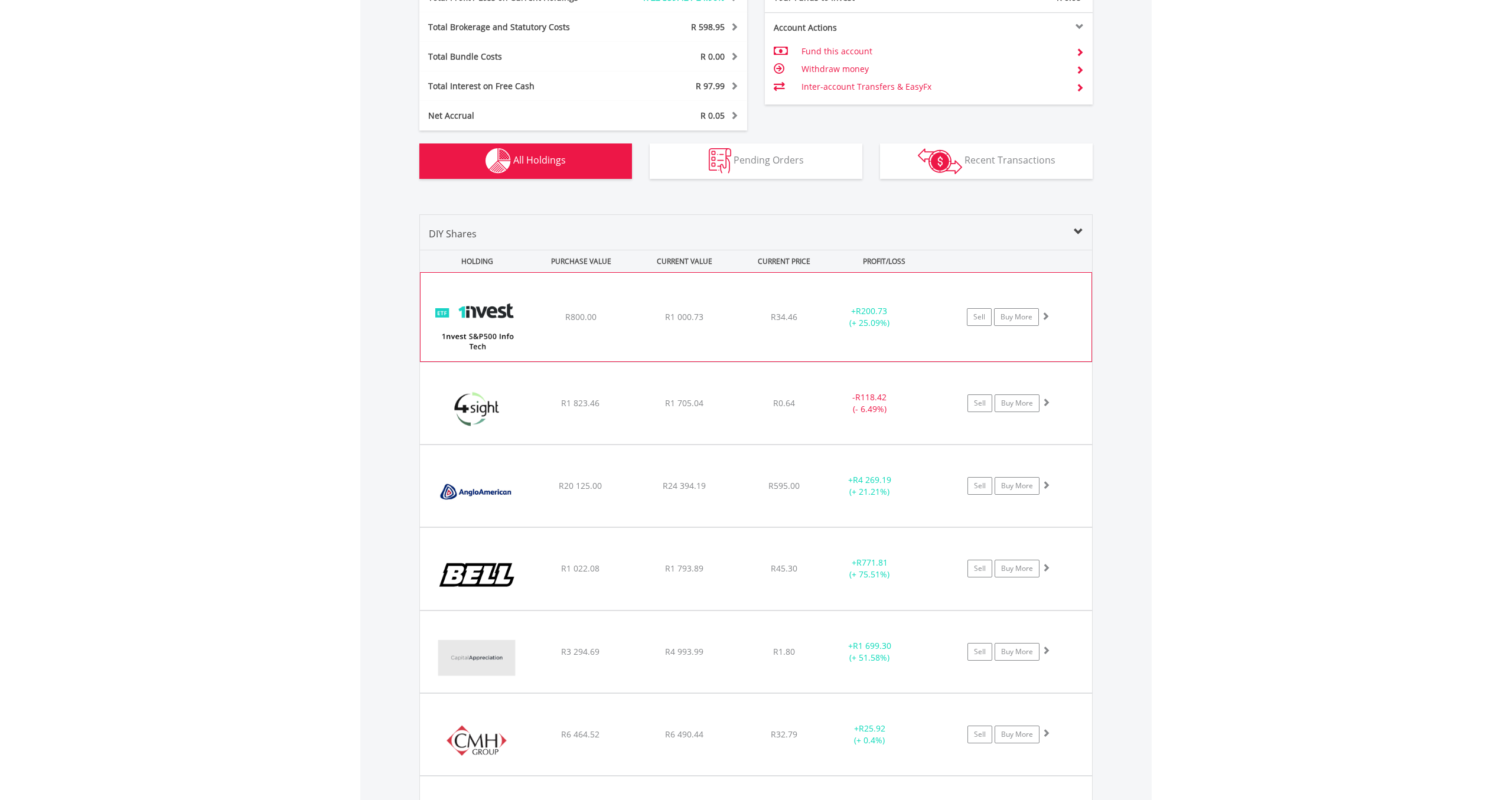
click at [709, 337] on div "﻿ 1nvest S&P500 Info Tech Index Feeder ETF R800.00 R1 000.73 R34.46 + R200.73 (…" at bounding box center [755, 317] width 671 height 89
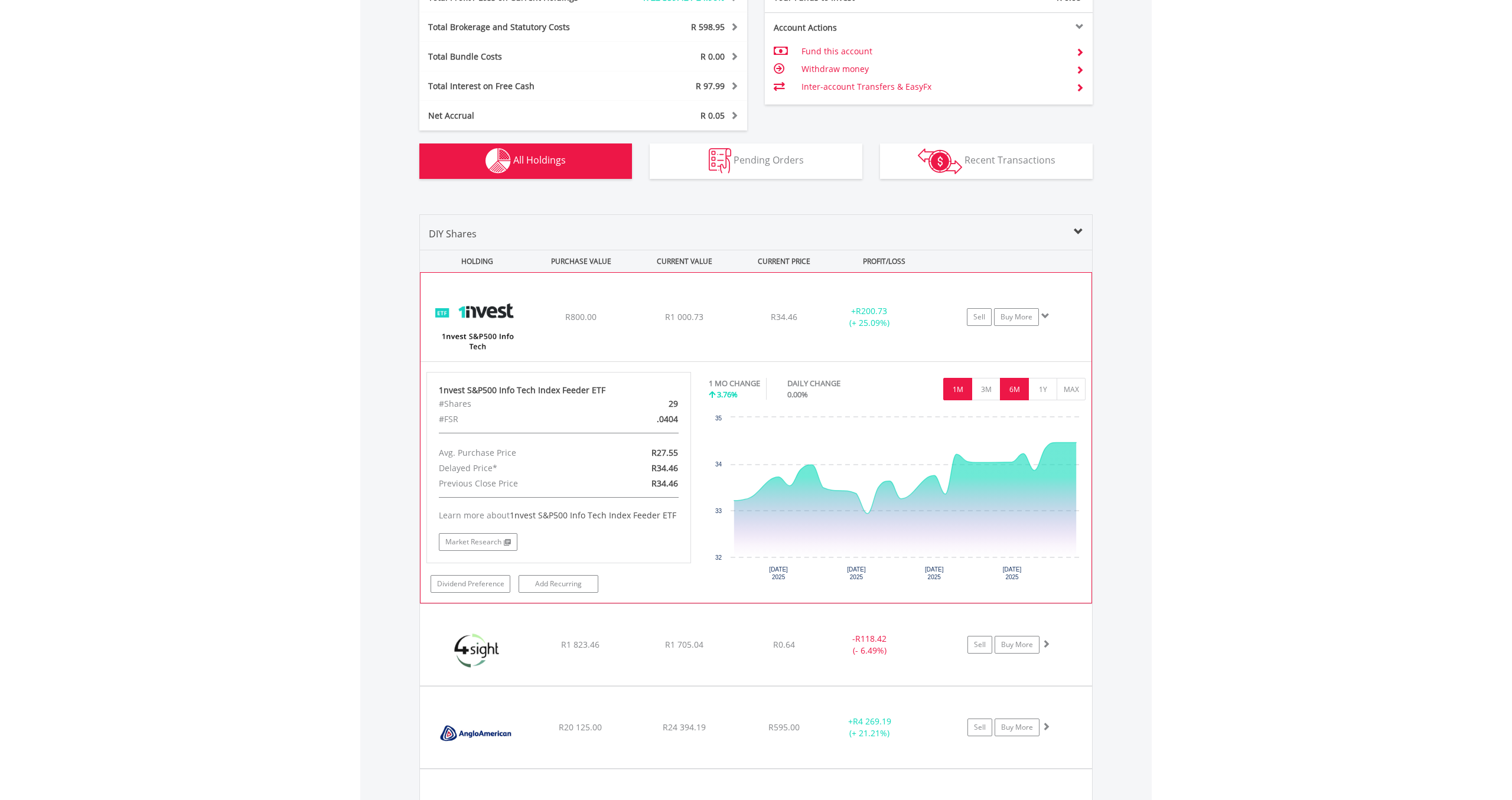
click at [1008, 399] on button "6M" at bounding box center [1014, 389] width 29 height 22
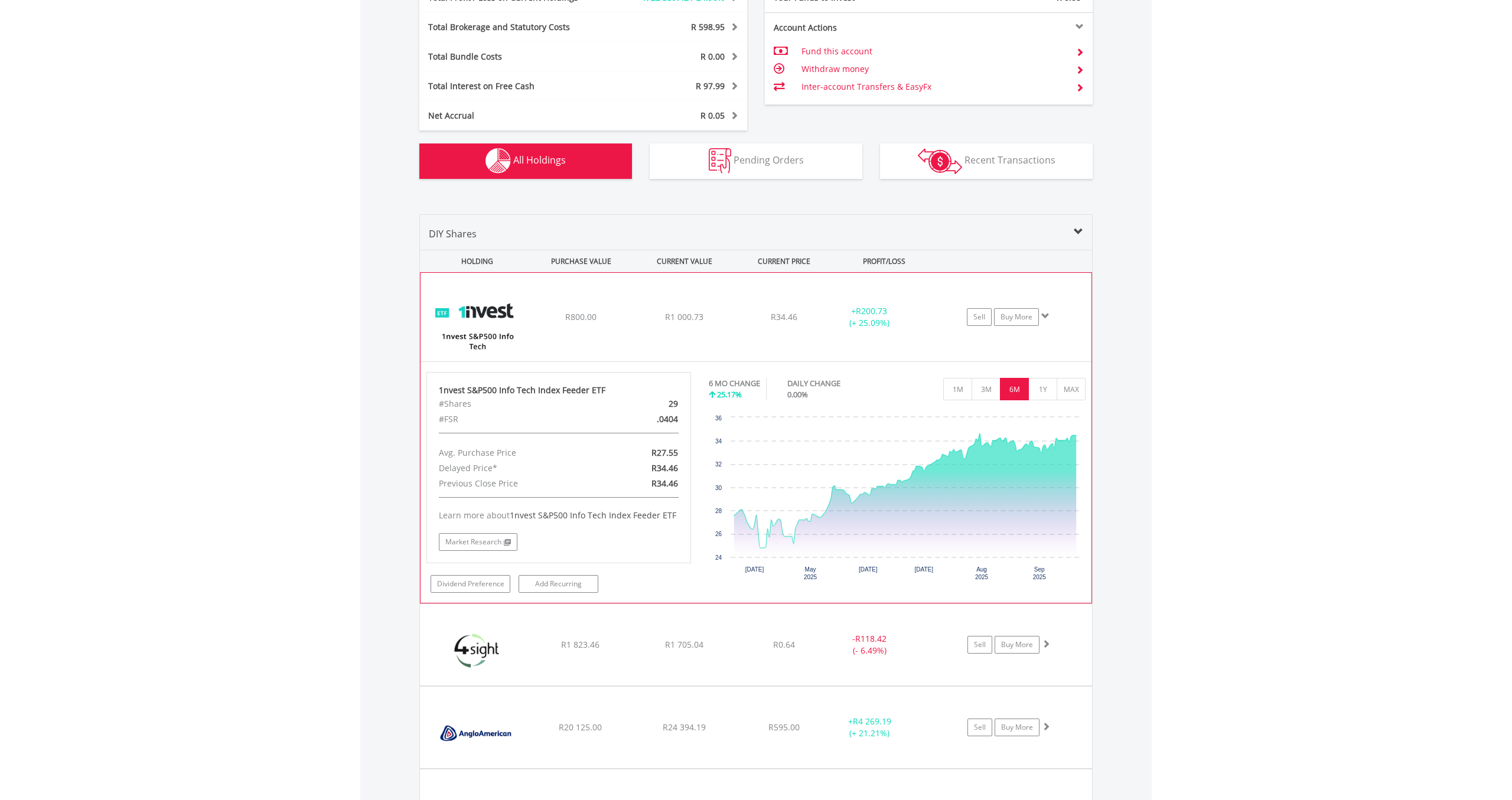
click at [932, 323] on div "+ R200.73 (+ 25.09%)" at bounding box center [884, 317] width 118 height 24
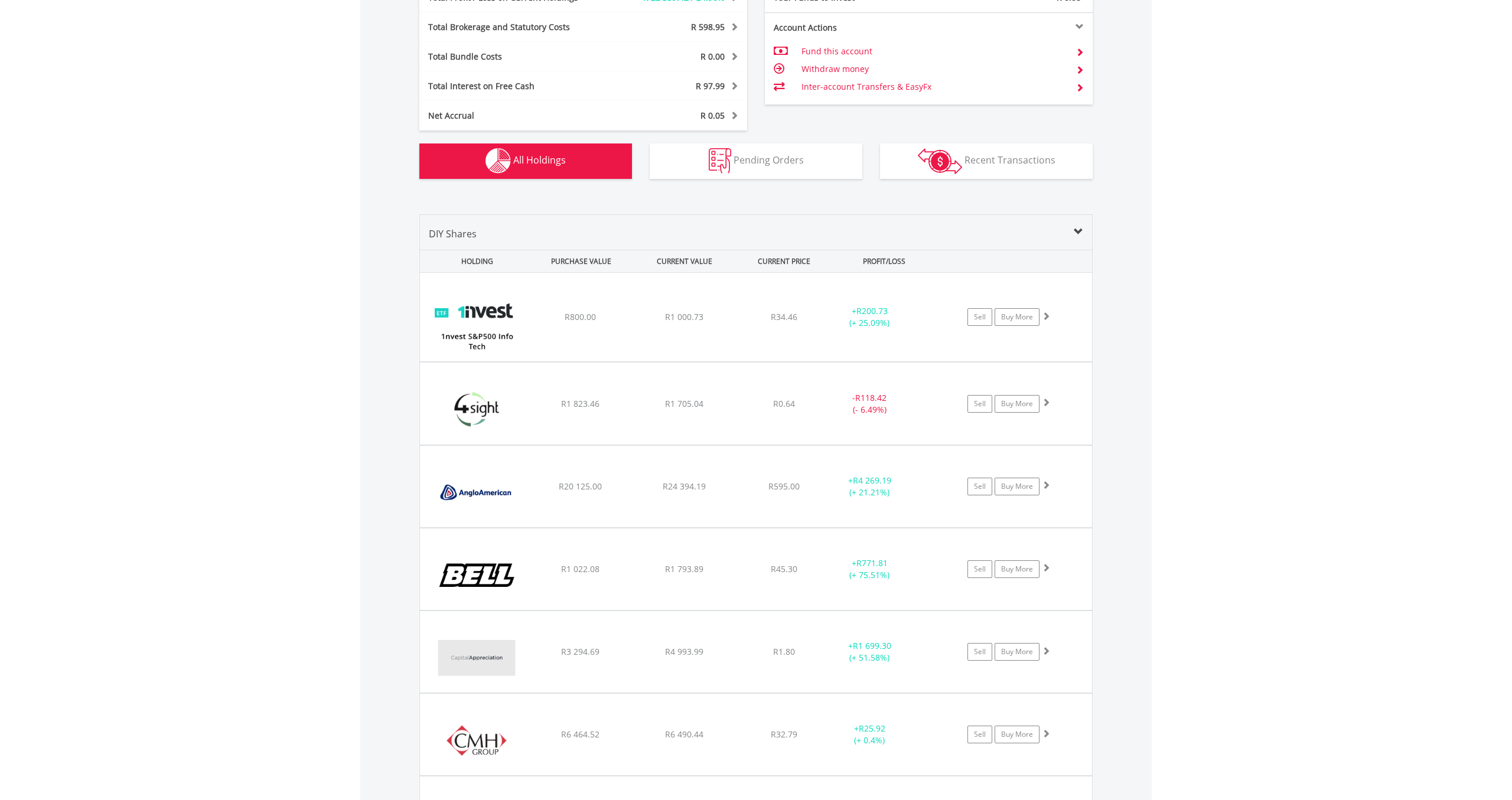
scroll to position [0, 0]
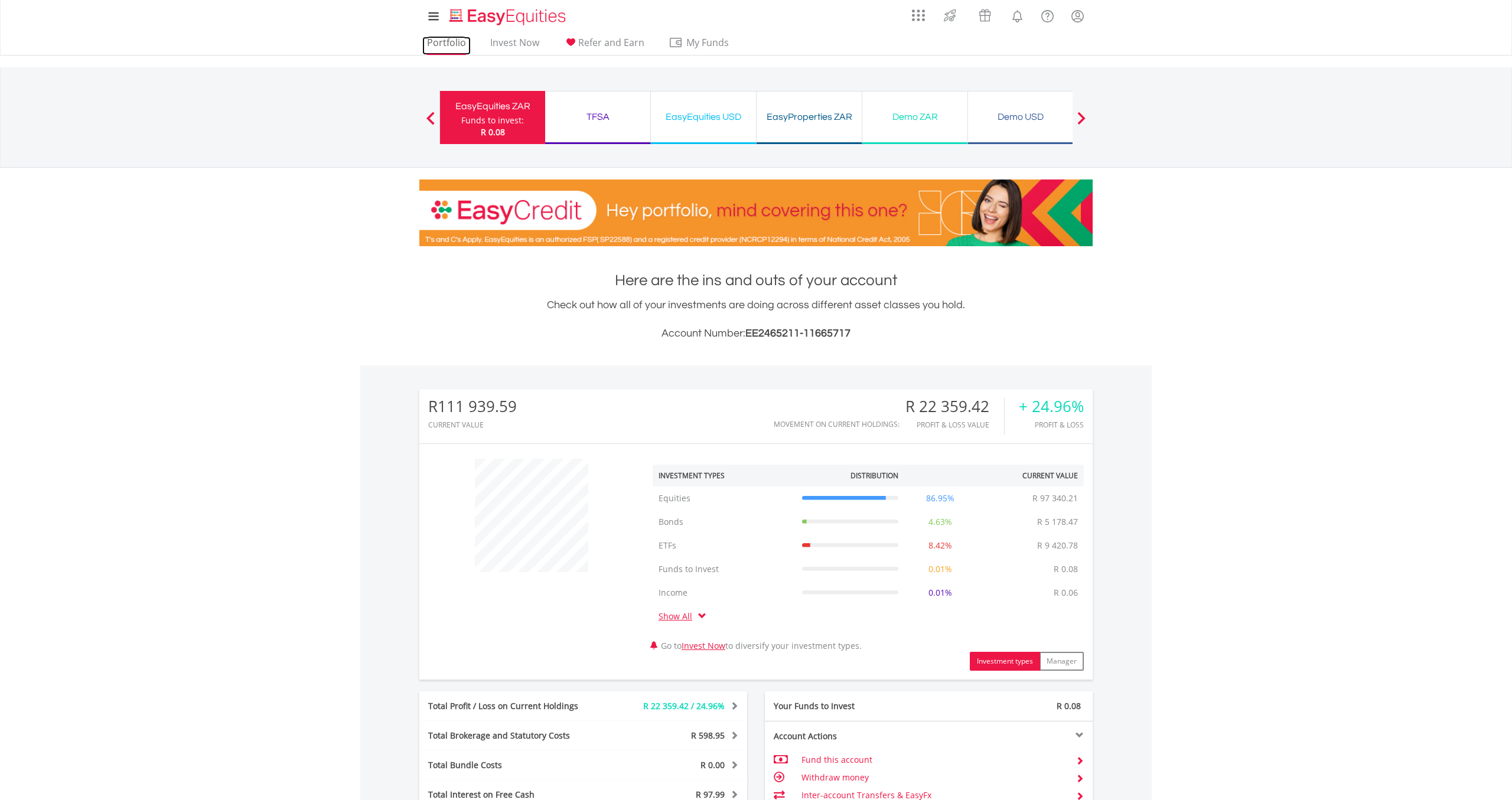
click at [465, 48] on link "Portfolio" at bounding box center [446, 45] width 48 height 18
